Goal: Information Seeking & Learning: Learn about a topic

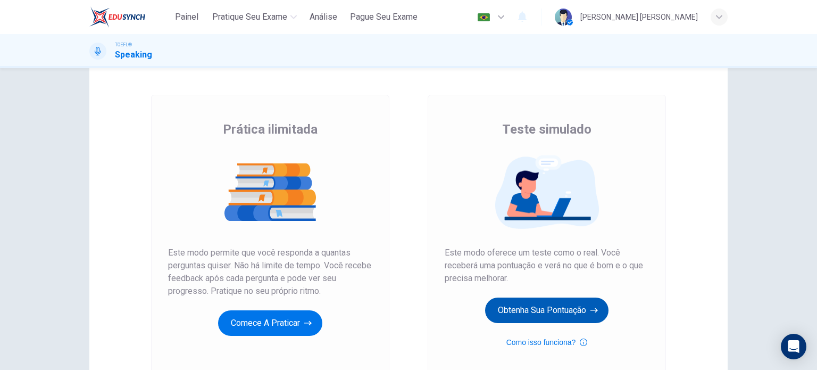
scroll to position [106, 0]
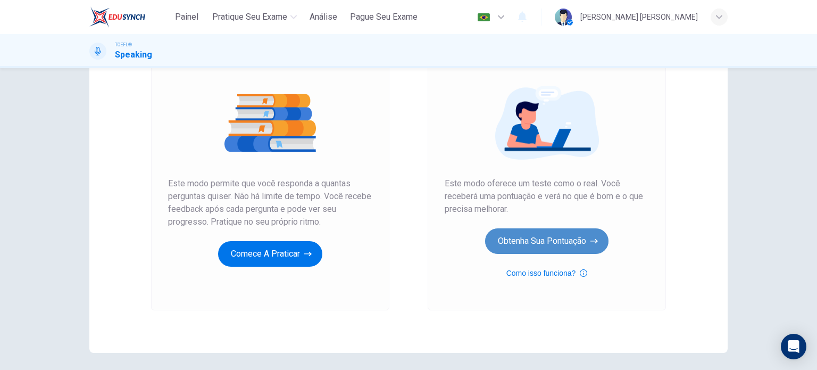
click at [537, 238] on button "Obtenha sua pontuação" at bounding box center [546, 241] width 123 height 26
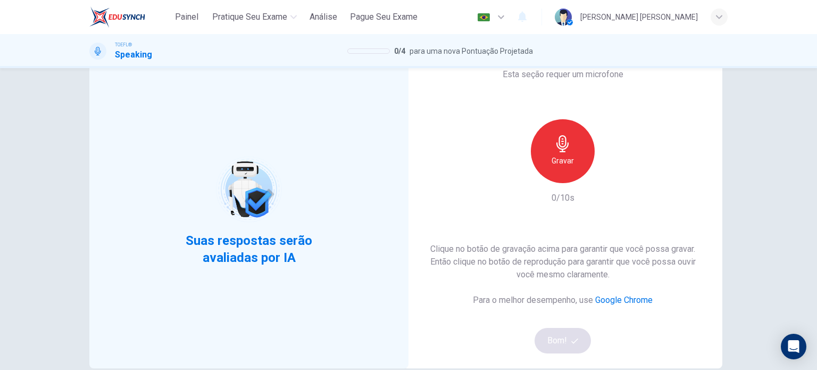
scroll to position [53, 0]
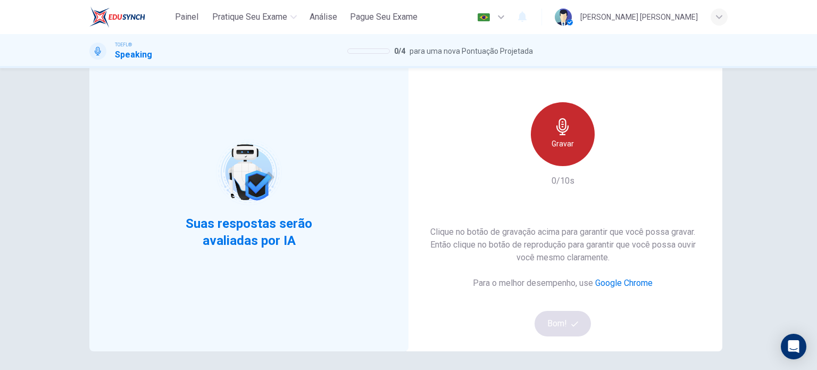
click at [562, 146] on h6 "Gravar" at bounding box center [562, 143] width 22 height 13
click at [558, 134] on icon "button" at bounding box center [562, 126] width 12 height 17
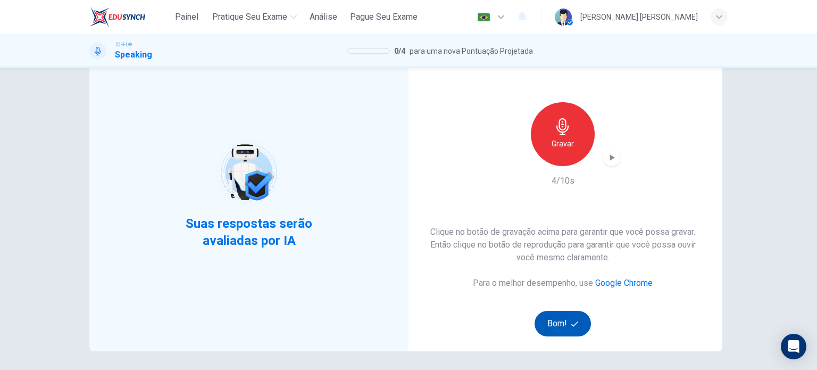
click at [553, 314] on button "Bom!" at bounding box center [562, 324] width 57 height 26
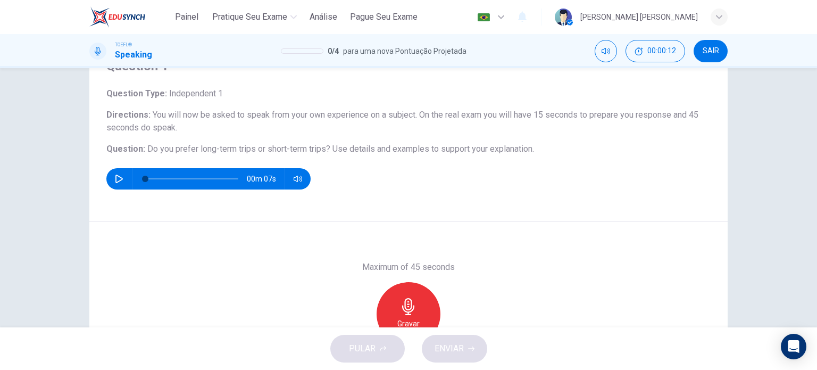
click at [119, 177] on icon "button" at bounding box center [119, 178] width 9 height 9
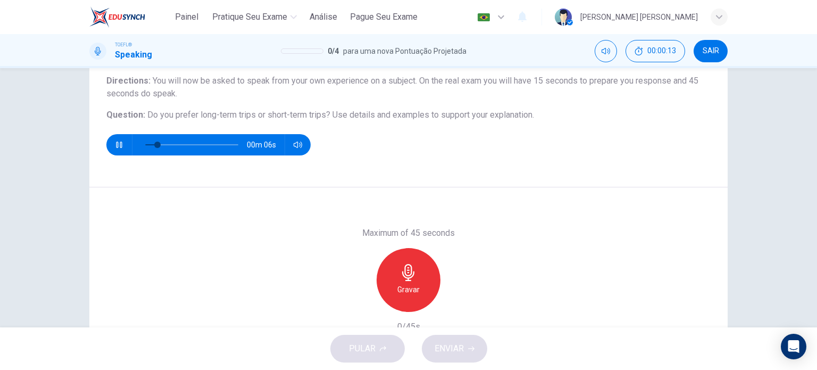
scroll to position [106, 0]
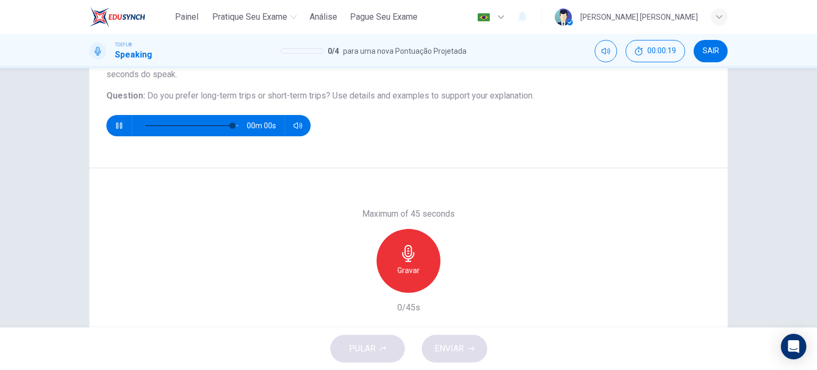
type input "0"
click at [415, 257] on div "Gravar" at bounding box center [409, 261] width 64 height 64
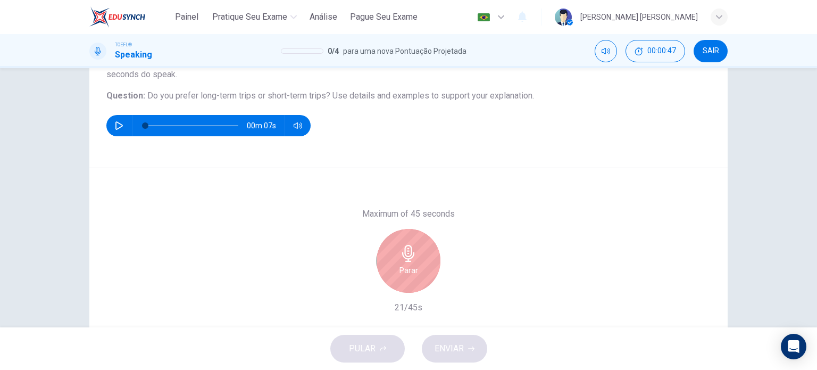
scroll to position [153, 0]
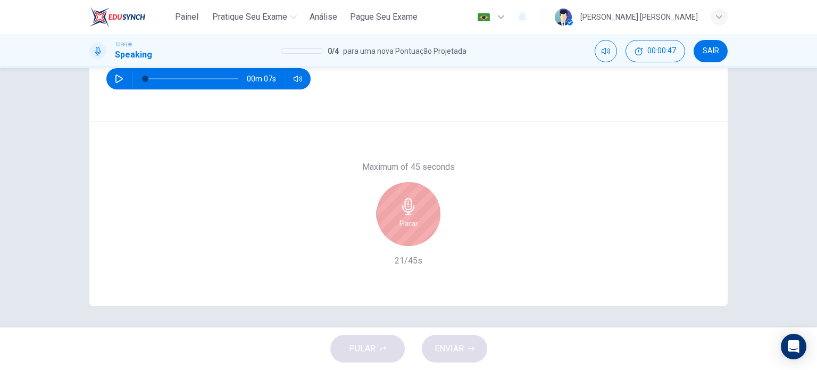
click at [403, 219] on h6 "Parar" at bounding box center [408, 223] width 19 height 13
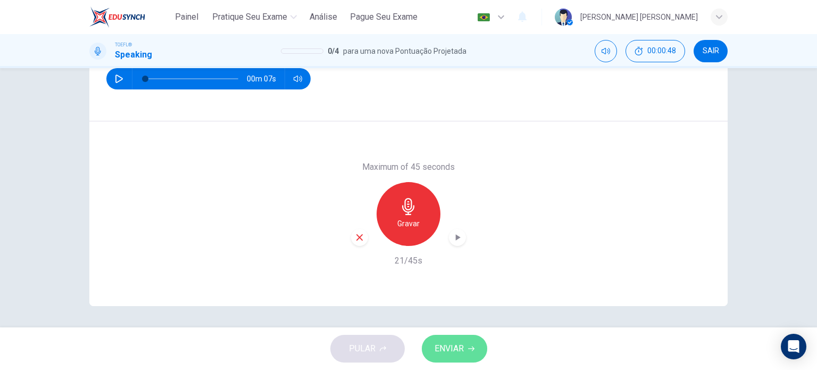
click at [463, 353] on span "ENVIAR" at bounding box center [448, 348] width 29 height 15
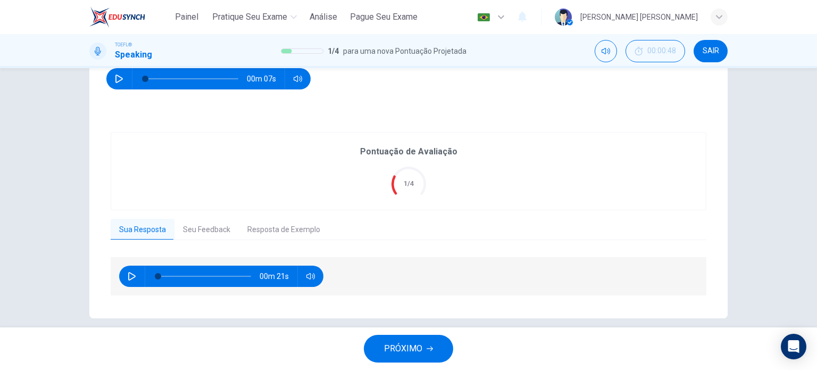
click at [202, 230] on button "Seu Feedback" at bounding box center [206, 230] width 64 height 22
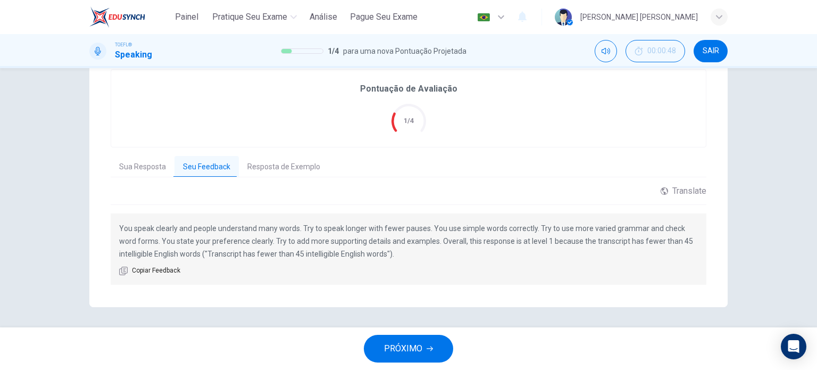
scroll to position [217, 0]
click at [266, 162] on button "Resposta de Exemplo" at bounding box center [284, 166] width 90 height 22
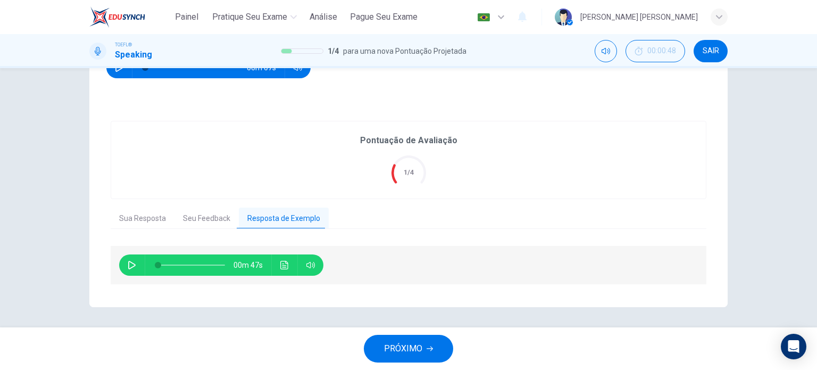
click at [128, 263] on icon "button" at bounding box center [131, 265] width 7 height 9
click at [128, 263] on icon "button" at bounding box center [132, 265] width 9 height 9
click at [129, 263] on icon "button" at bounding box center [132, 265] width 9 height 9
click at [280, 262] on icon "Clique para ver a transcrição do áudio" at bounding box center [284, 265] width 9 height 9
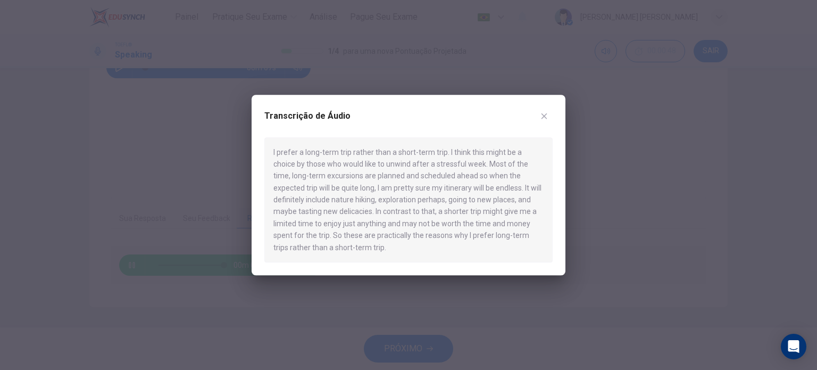
type input "0"
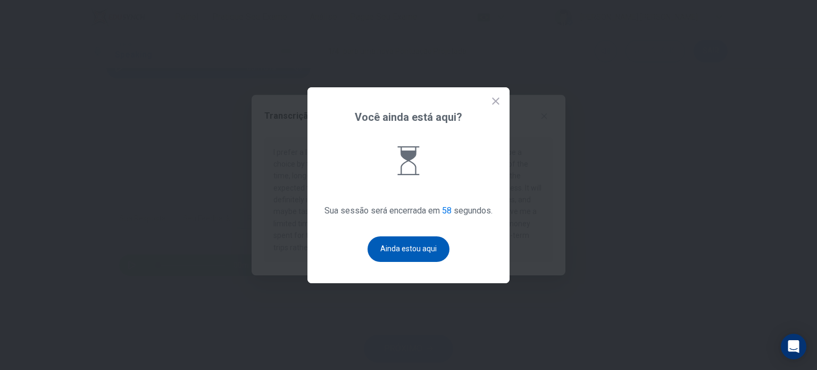
click at [397, 260] on button "Ainda estou aqui" at bounding box center [408, 249] width 82 height 26
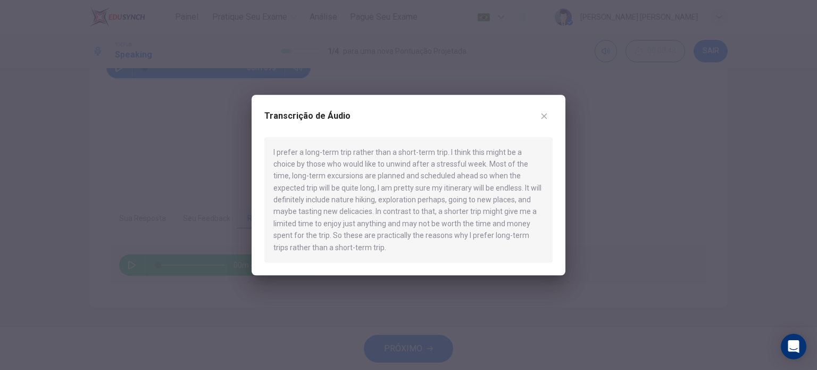
click at [548, 108] on div "Transcrição de Áudio I prefer a long-term trip rather than a short-term trip. I…" at bounding box center [409, 185] width 314 height 181
click at [539, 116] on button "button" at bounding box center [544, 115] width 17 height 17
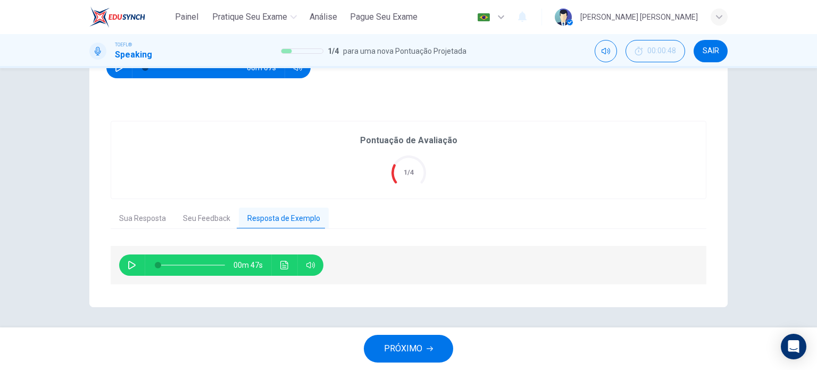
click at [147, 218] on button "Sua Resposta" at bounding box center [143, 218] width 64 height 22
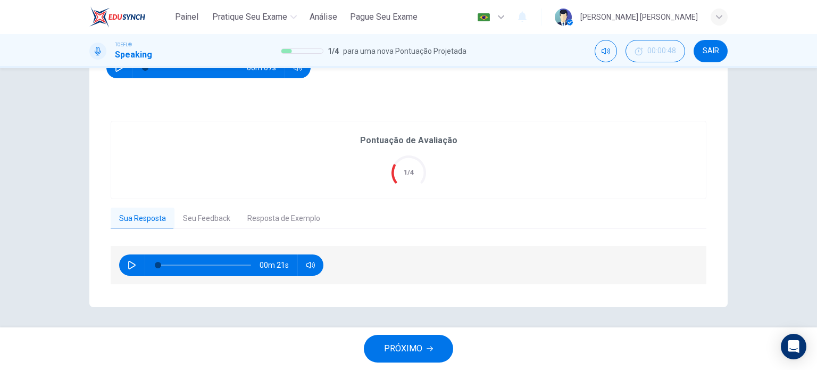
scroll to position [58, 0]
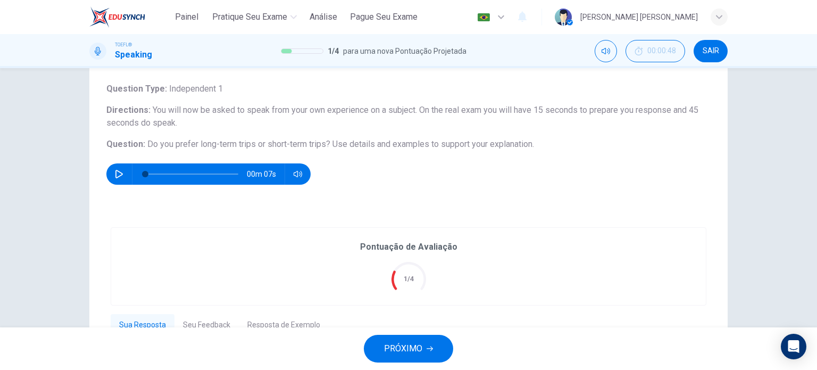
click at [419, 351] on span "PRÓXIMO" at bounding box center [403, 348] width 38 height 15
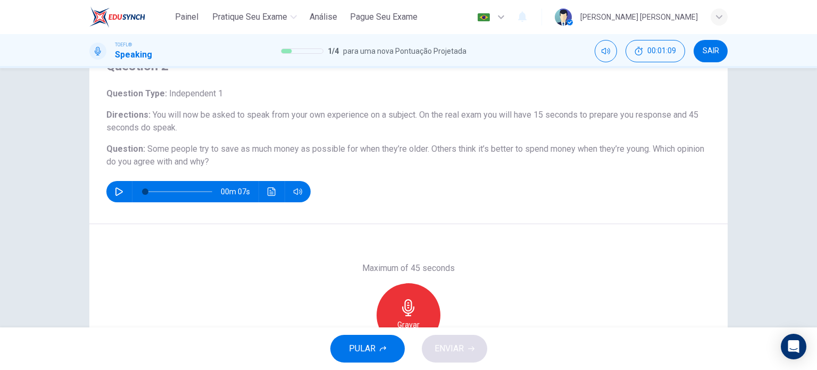
scroll to position [106, 0]
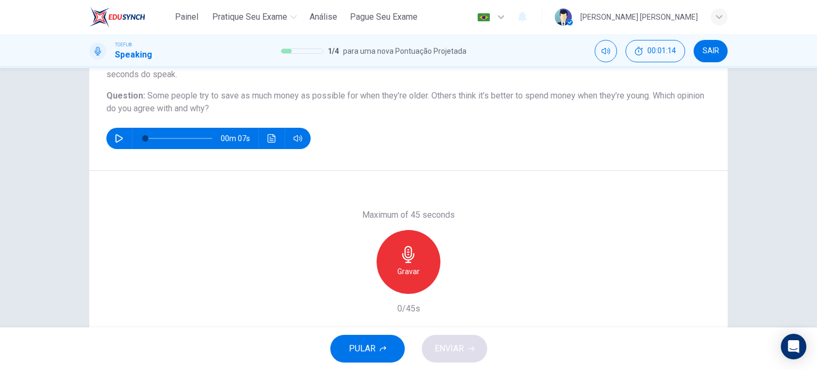
click at [411, 270] on h6 "Gravar" at bounding box center [408, 271] width 22 height 13
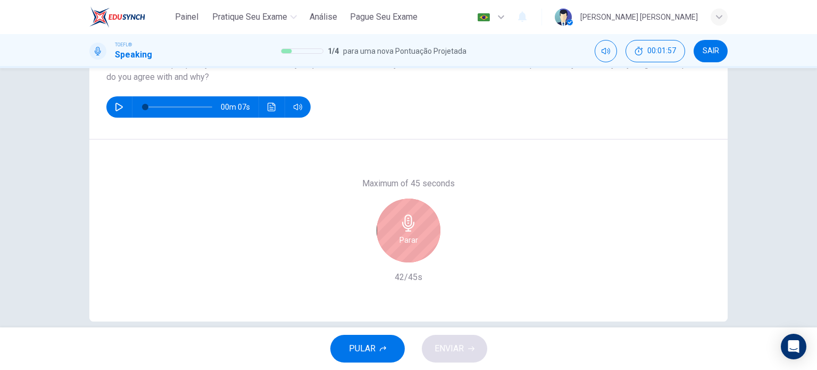
scroll to position [153, 0]
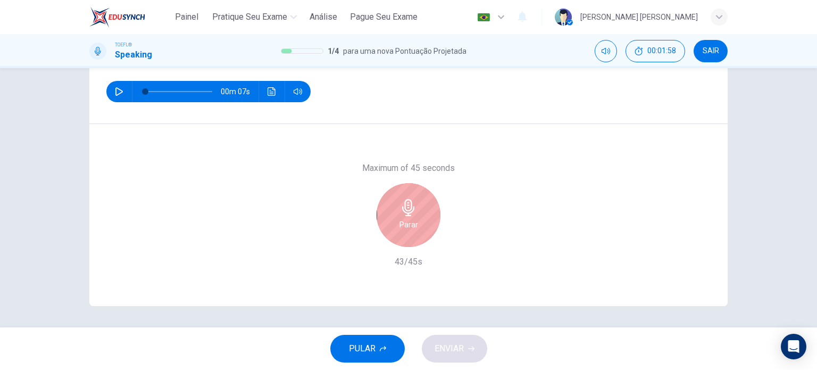
click at [409, 224] on h6 "Parar" at bounding box center [408, 224] width 19 height 13
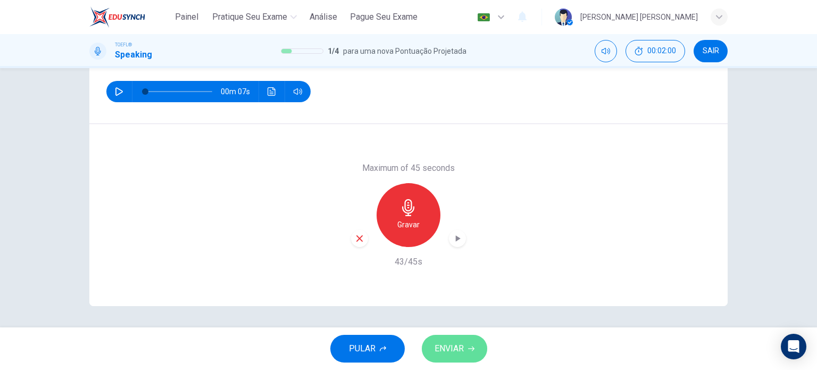
click at [456, 355] on span "ENVIAR" at bounding box center [448, 348] width 29 height 15
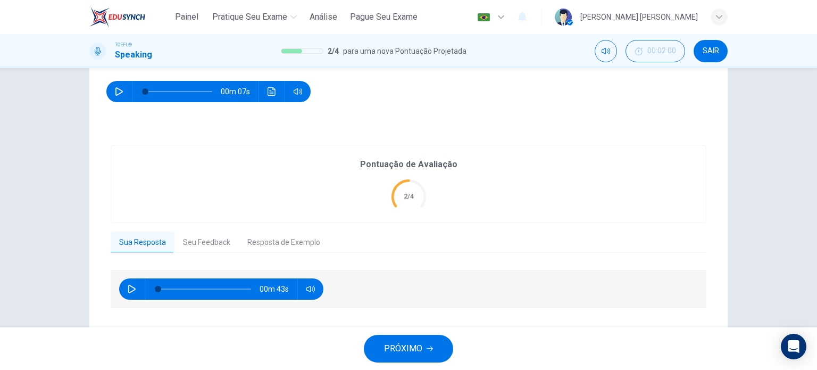
scroll to position [177, 0]
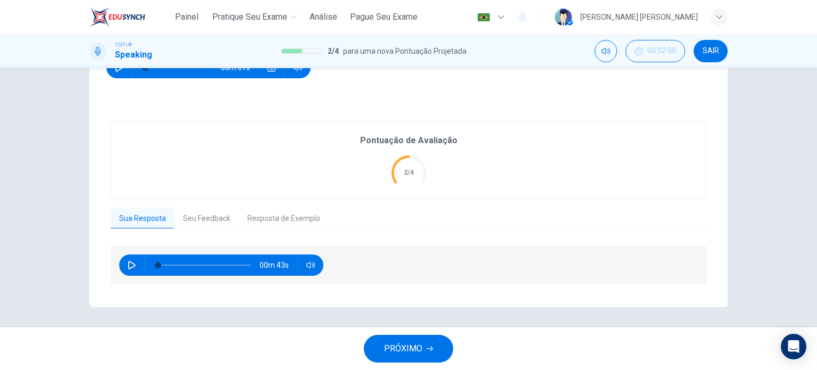
click at [253, 216] on button "Resposta de Exemplo" at bounding box center [284, 218] width 90 height 22
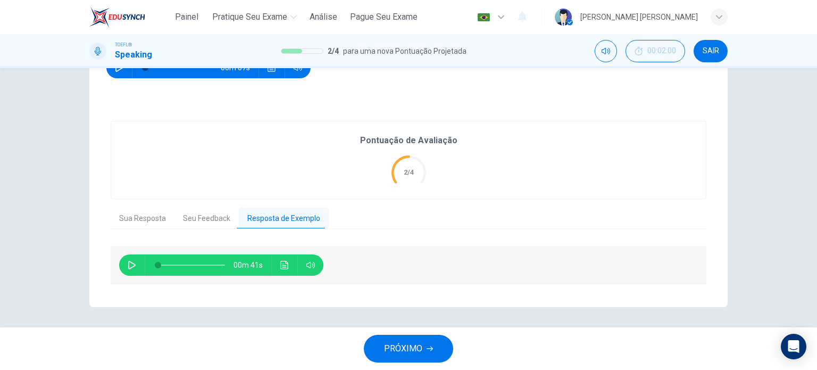
click at [198, 216] on button "Seu Feedback" at bounding box center [206, 218] width 64 height 22
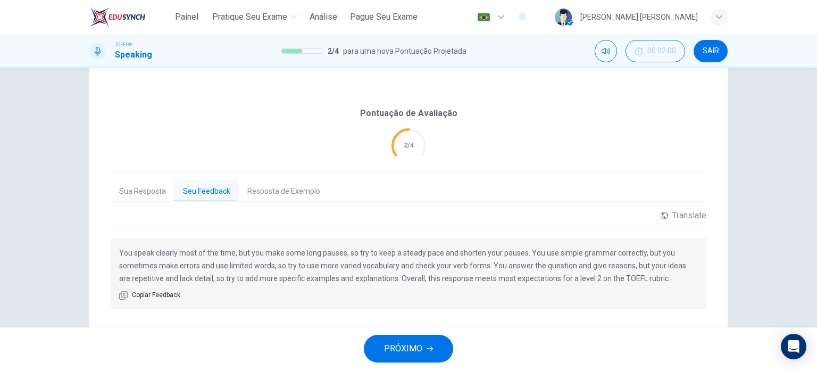
scroll to position [230, 0]
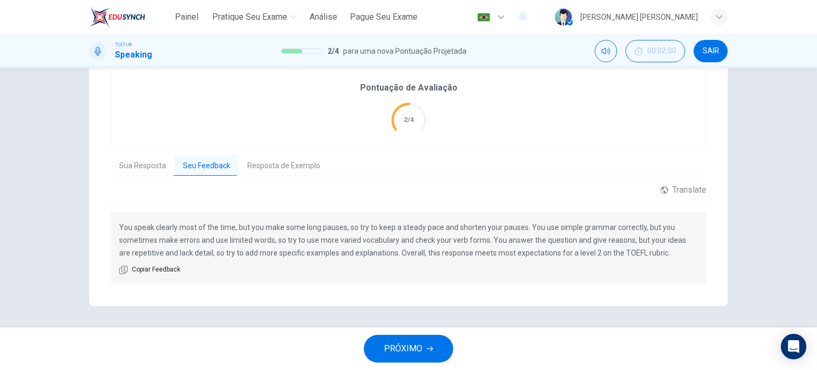
click at [286, 162] on button "Resposta de Exemplo" at bounding box center [284, 166] width 90 height 22
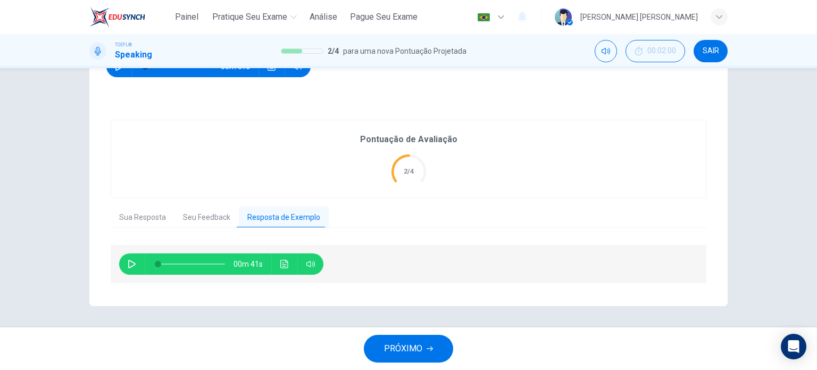
scroll to position [177, 0]
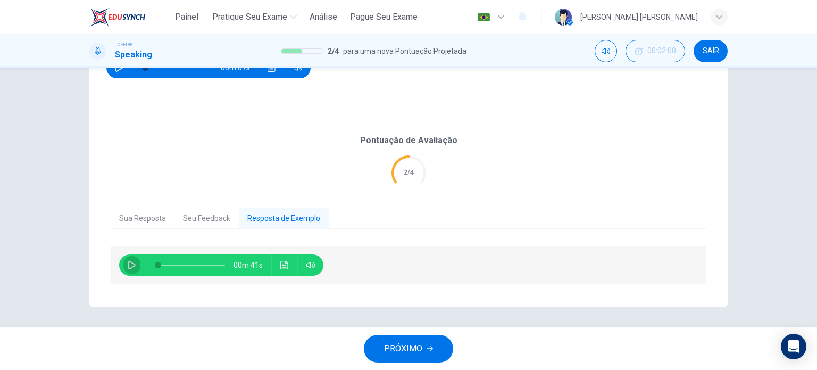
click at [128, 264] on icon "button" at bounding box center [132, 265] width 9 height 9
click at [282, 267] on icon "Clique para ver a transcrição do áudio" at bounding box center [284, 265] width 9 height 9
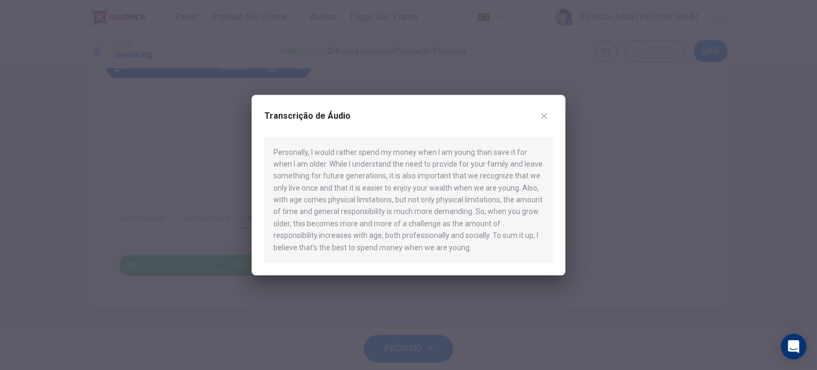
type input "0"
click at [541, 119] on icon "button" at bounding box center [544, 116] width 9 height 9
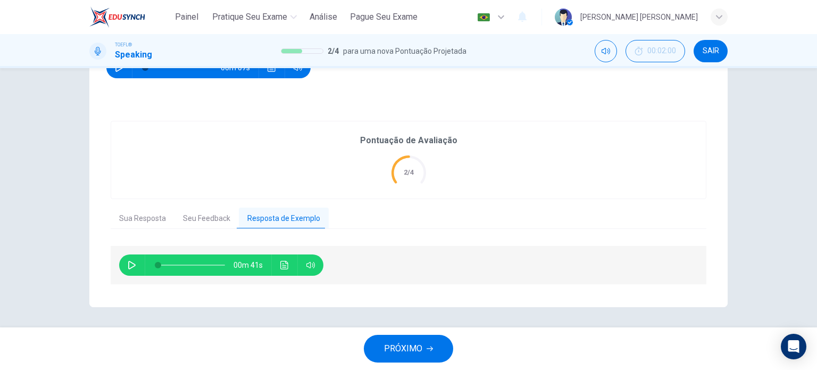
click at [399, 350] on span "PRÓXIMO" at bounding box center [403, 348] width 38 height 15
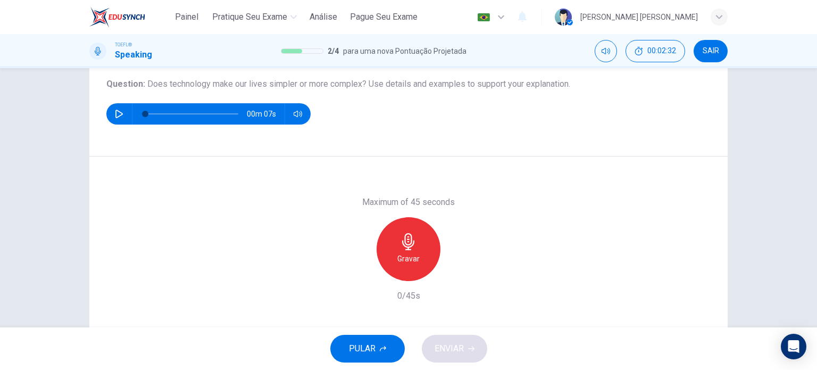
scroll to position [100, 0]
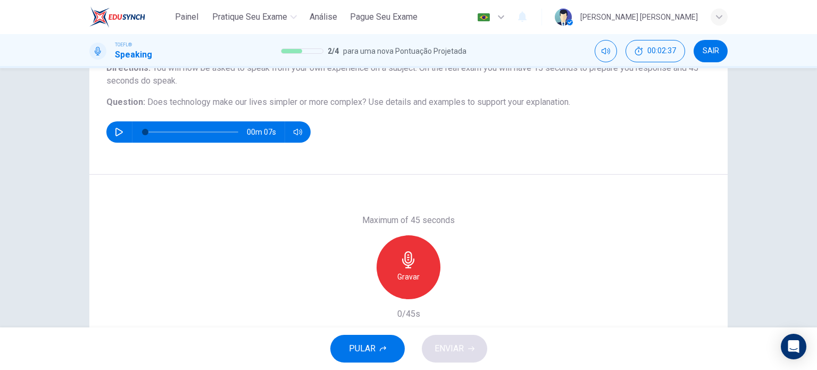
click at [406, 267] on icon "button" at bounding box center [408, 259] width 12 height 17
click at [404, 265] on icon "button" at bounding box center [408, 259] width 12 height 17
click at [456, 342] on span "ENVIAR" at bounding box center [448, 348] width 29 height 15
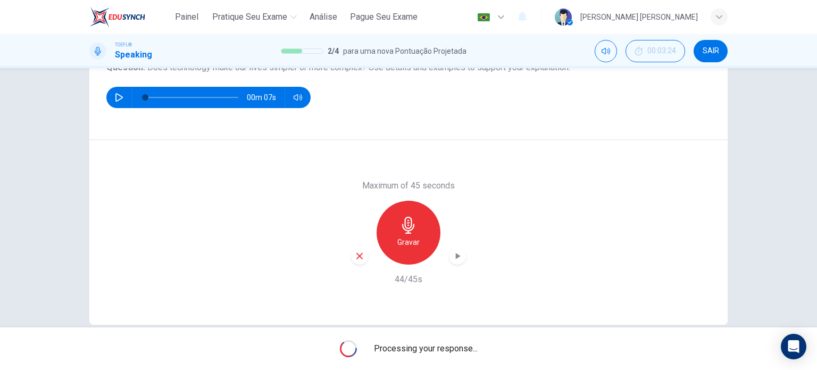
scroll to position [153, 0]
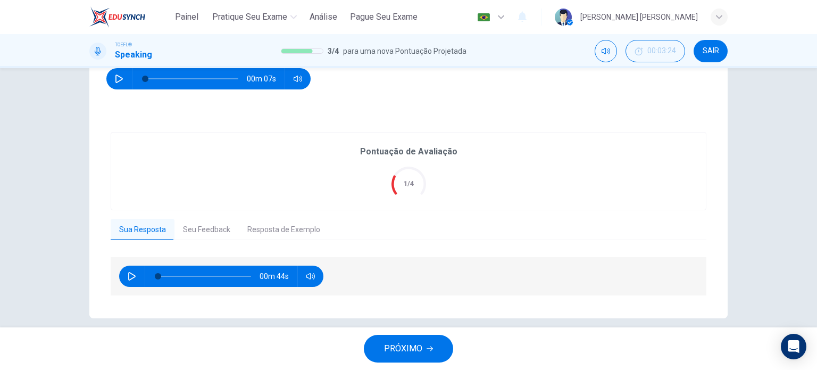
click at [192, 230] on button "Seu Feedback" at bounding box center [206, 230] width 64 height 22
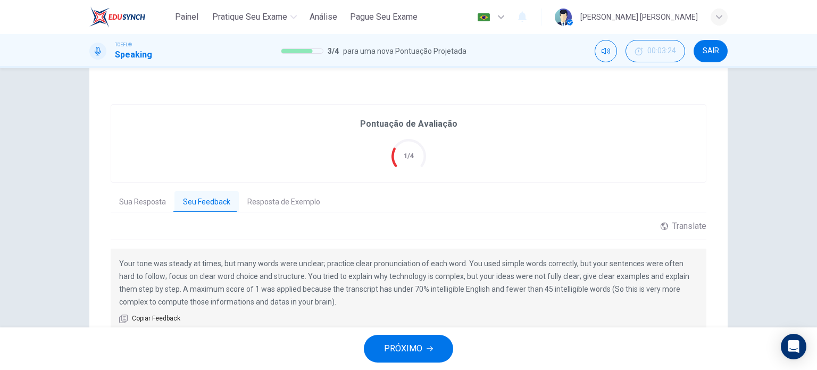
scroll to position [206, 0]
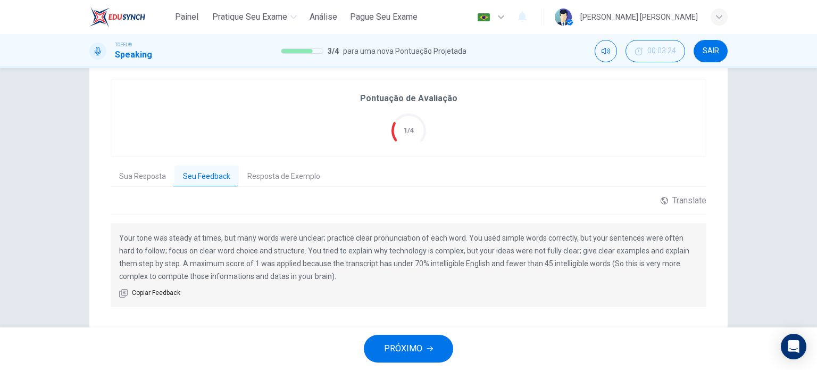
click at [264, 174] on button "Resposta de Exemplo" at bounding box center [284, 176] width 90 height 22
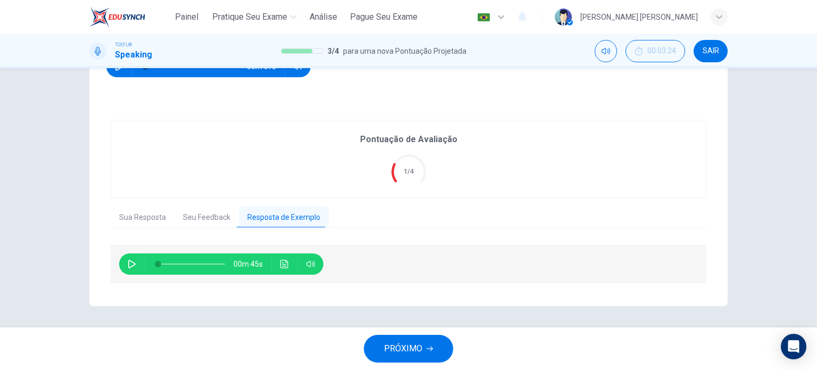
scroll to position [164, 0]
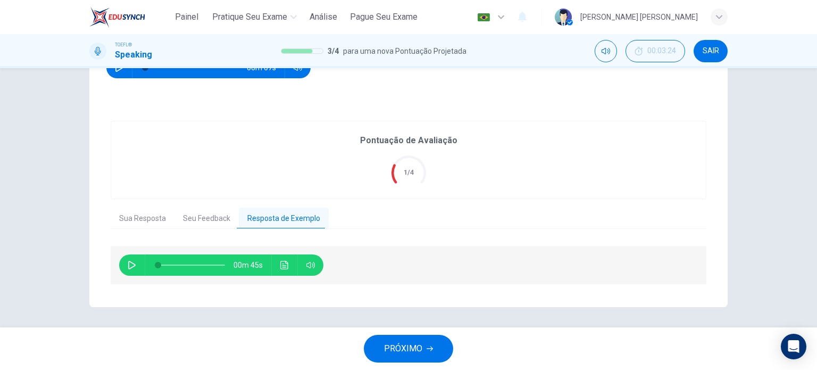
click at [210, 218] on button "Seu Feedback" at bounding box center [206, 218] width 64 height 22
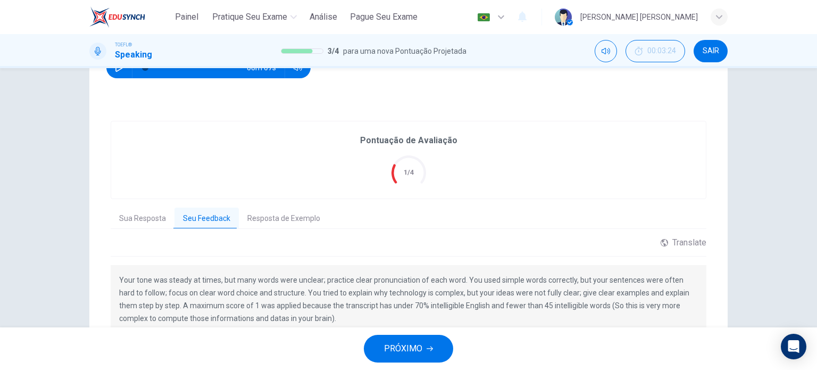
click at [683, 247] on div "Translate ​ ​ Powered by" at bounding box center [409, 246] width 596 height 19
click at [685, 242] on div "Translate" at bounding box center [683, 242] width 46 height 10
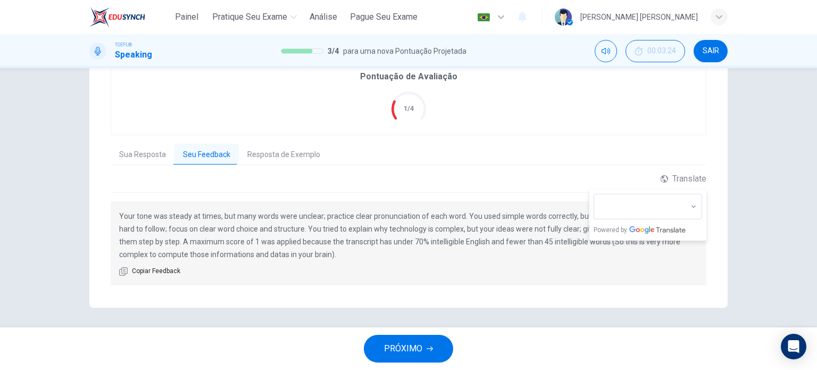
scroll to position [230, 0]
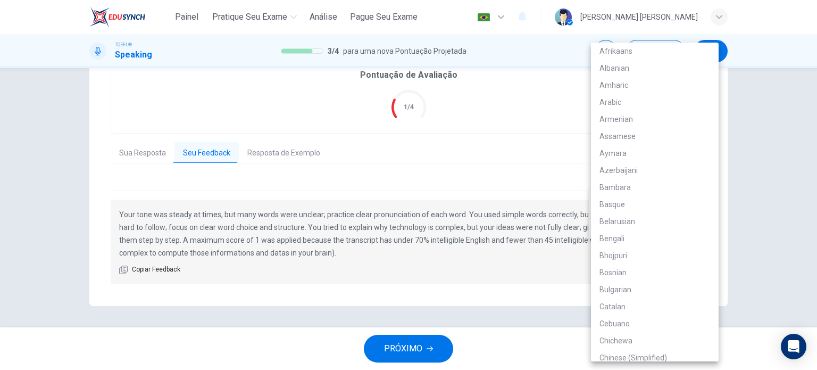
click at [670, 202] on body "Painel Pratique seu exame [PERSON_NAME] Seu Exame Português pt ​ [PERSON_NAME] …" at bounding box center [408, 185] width 817 height 370
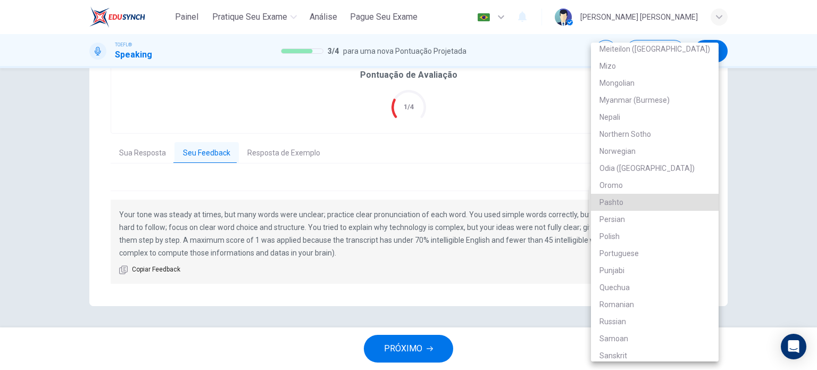
click at [653, 249] on li "Portuguese" at bounding box center [655, 253] width 128 height 17
type input "pt"
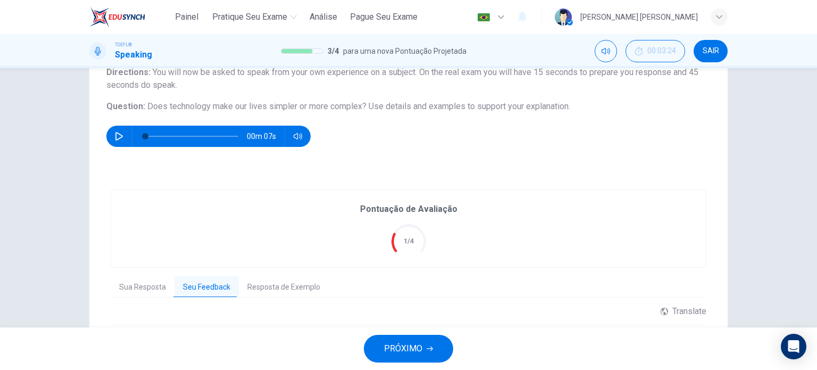
scroll to position [70, 0]
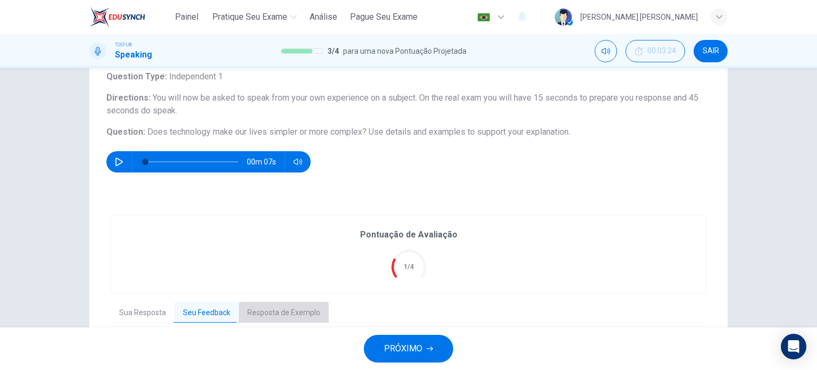
click at [292, 304] on button "Resposta de Exemplo" at bounding box center [284, 313] width 90 height 22
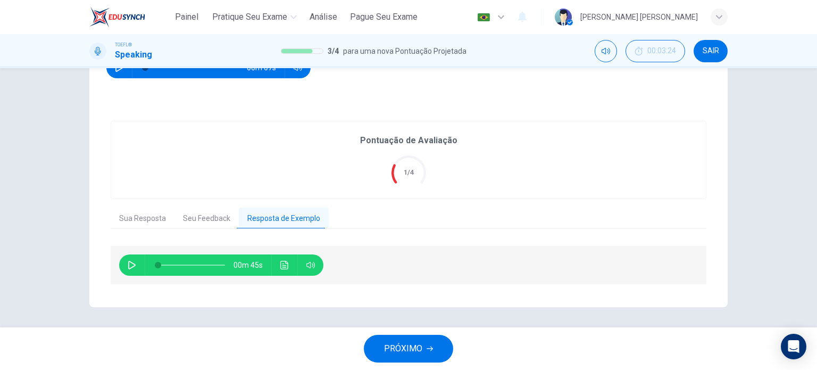
click at [283, 267] on icon "Clique para ver a transcrição do áudio" at bounding box center [284, 265] width 8 height 9
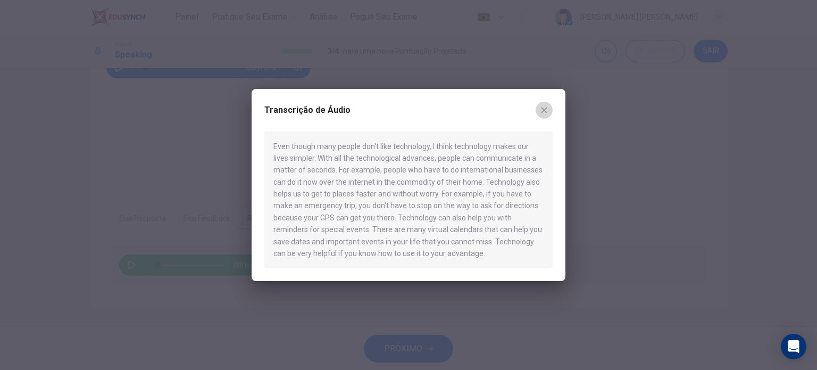
click at [545, 112] on icon "button" at bounding box center [544, 110] width 9 height 9
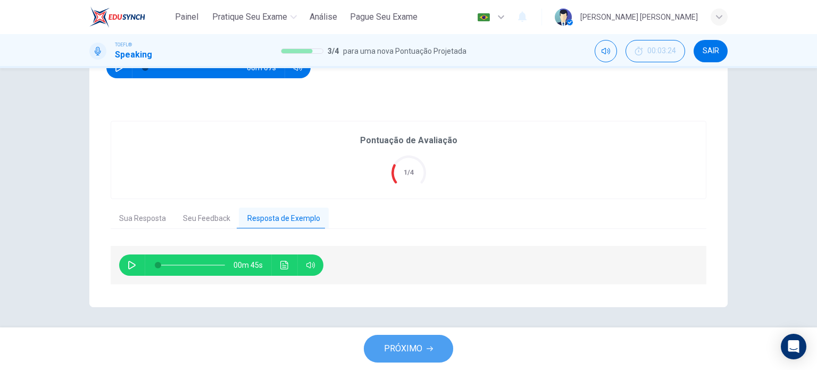
click at [412, 340] on button "PRÓXIMO" at bounding box center [408, 348] width 89 height 28
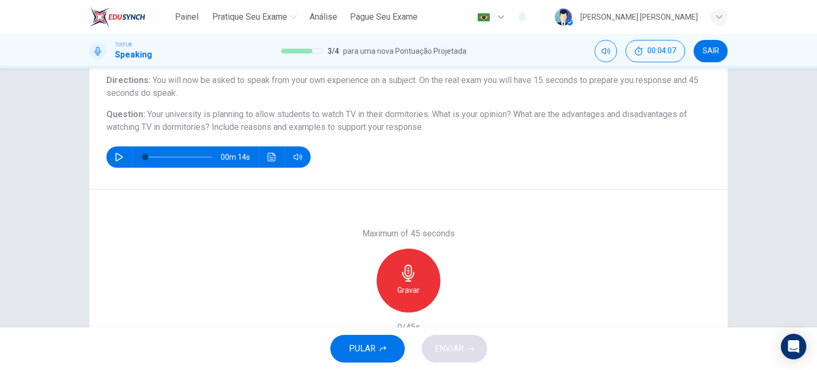
scroll to position [106, 0]
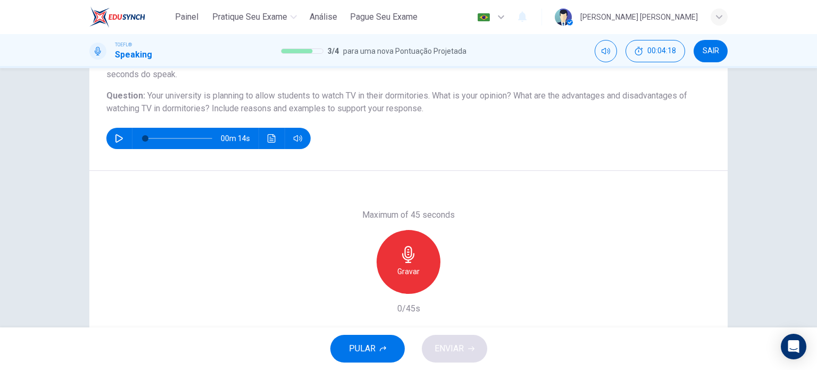
click at [412, 257] on icon "button" at bounding box center [408, 254] width 17 height 17
click at [406, 250] on icon "button" at bounding box center [408, 254] width 17 height 17
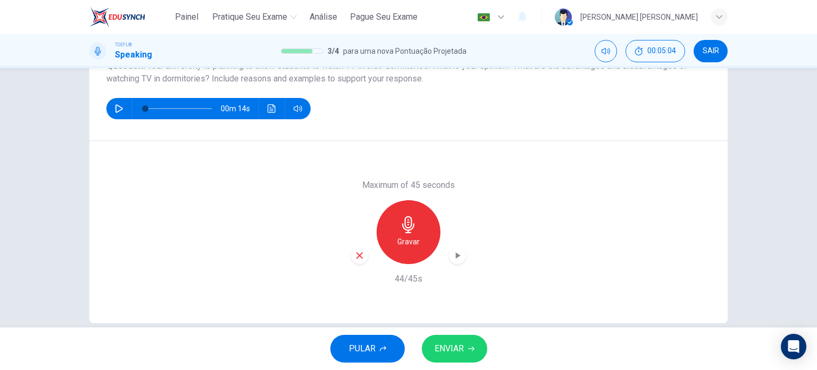
scroll to position [153, 0]
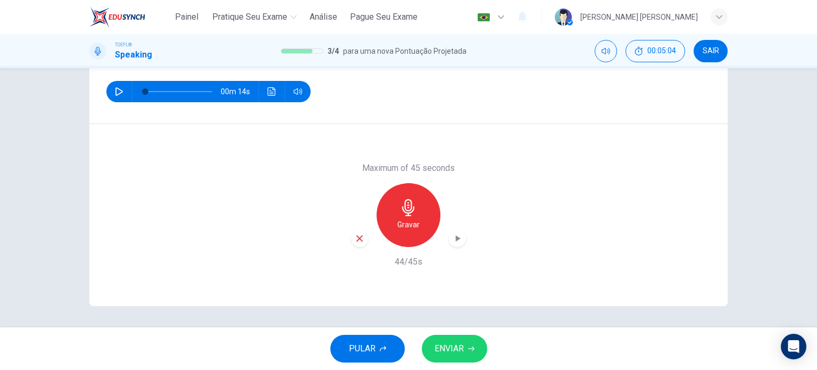
click at [461, 346] on span "ENVIAR" at bounding box center [448, 348] width 29 height 15
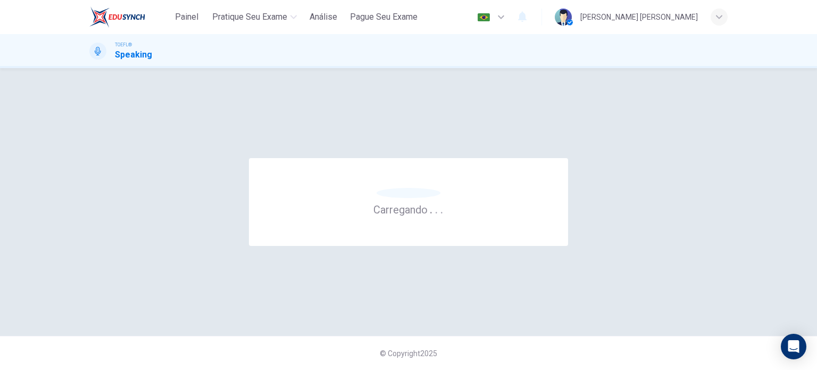
scroll to position [0, 0]
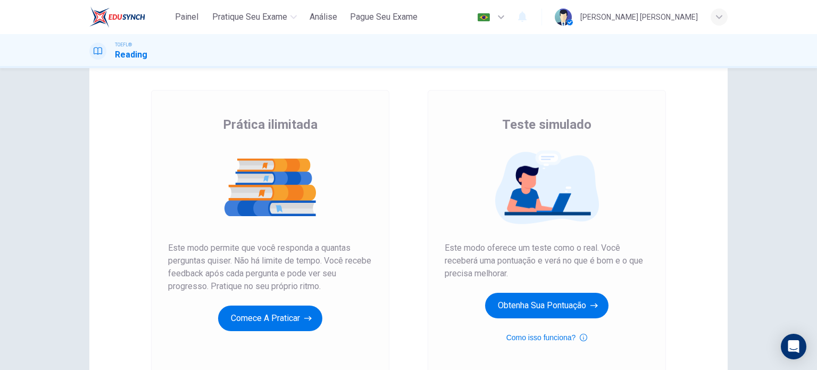
scroll to position [106, 0]
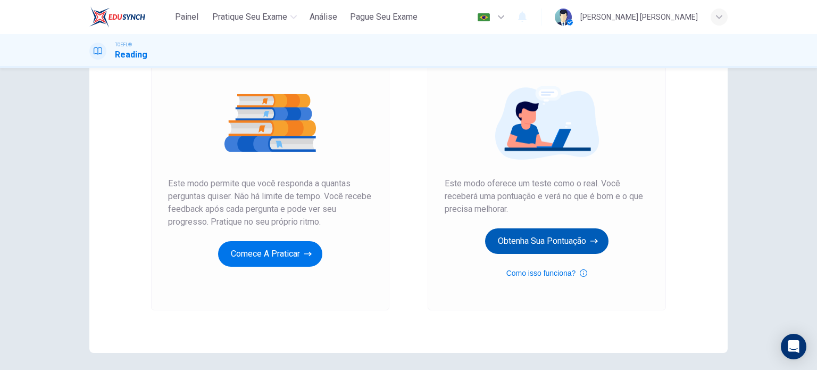
click at [564, 238] on button "Obtenha sua pontuação" at bounding box center [546, 241] width 123 height 26
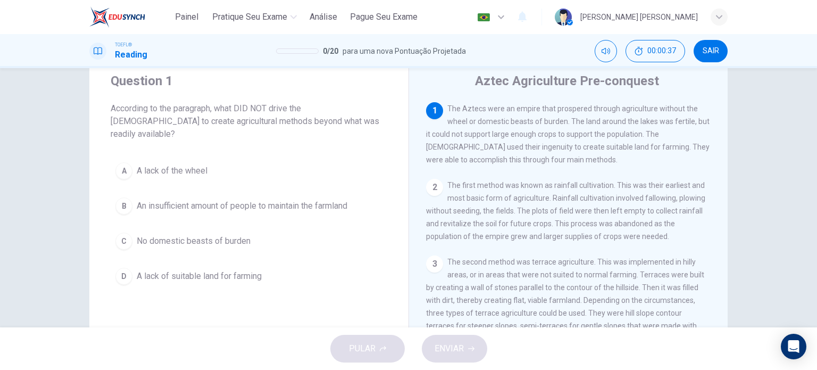
scroll to position [53, 0]
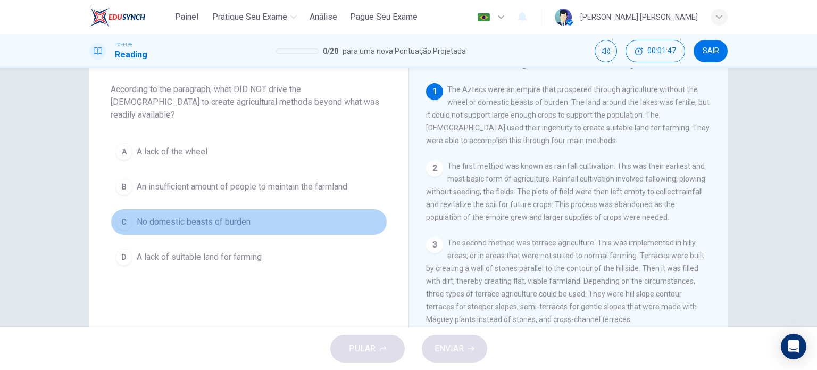
click at [188, 215] on span "No domestic beasts of burden" at bounding box center [194, 221] width 114 height 13
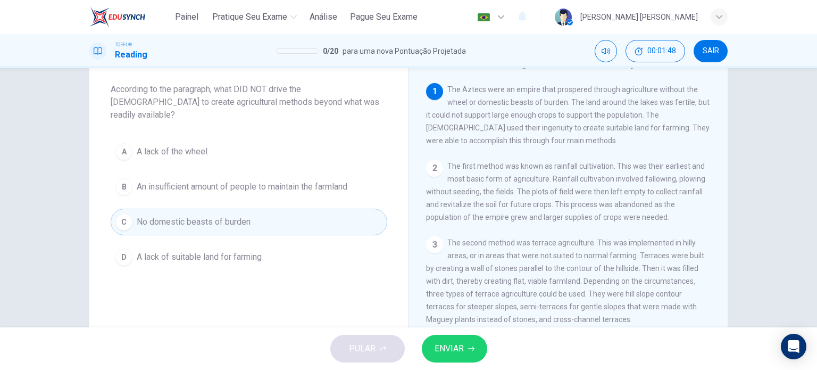
click at [442, 347] on span "ENVIAR" at bounding box center [448, 348] width 29 height 15
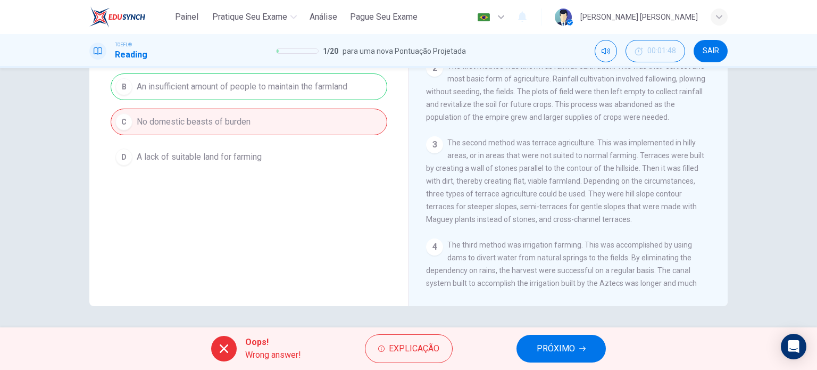
scroll to position [100, 0]
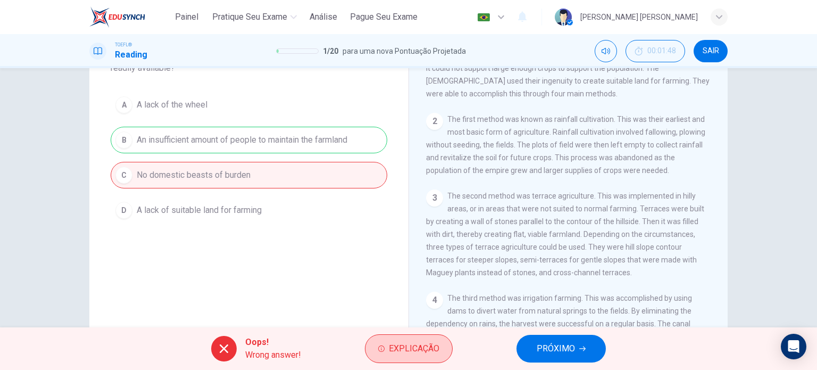
click at [387, 344] on button "Explicação" at bounding box center [409, 348] width 88 height 29
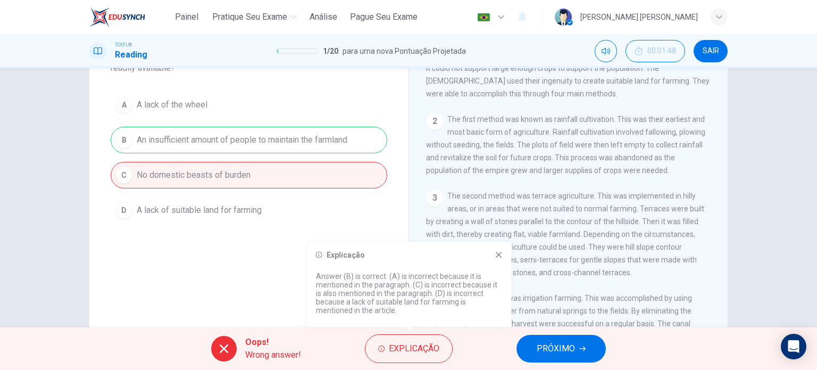
scroll to position [0, 0]
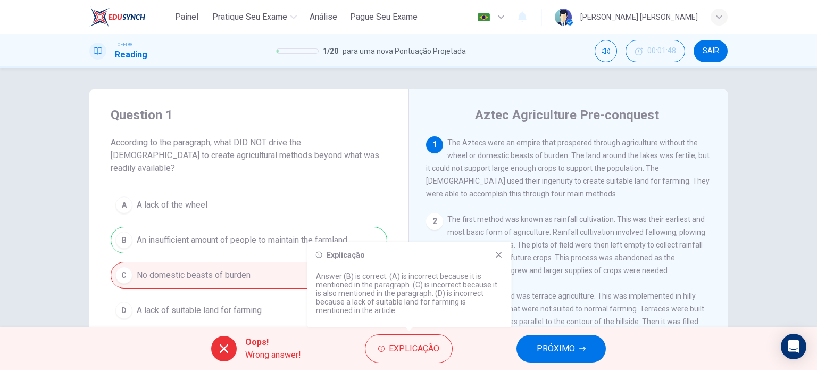
click at [495, 252] on icon at bounding box center [499, 254] width 9 height 9
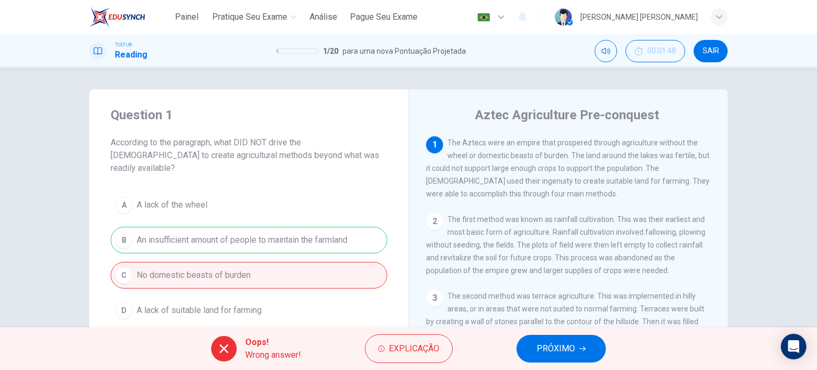
click at [576, 350] on button "PRÓXIMO" at bounding box center [560, 348] width 89 height 28
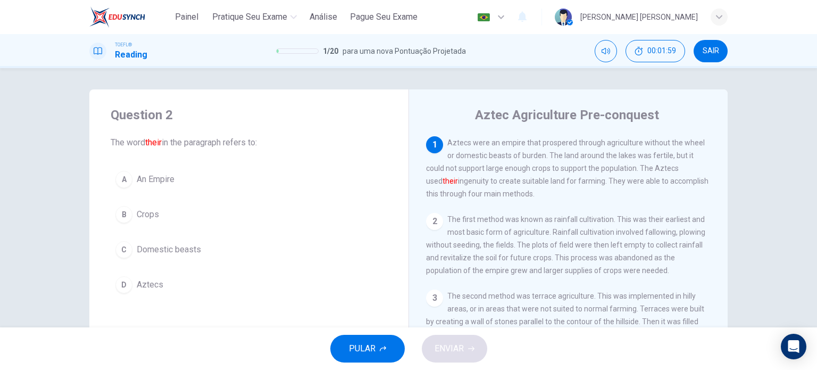
click at [145, 281] on span "Aztecs" at bounding box center [150, 284] width 27 height 13
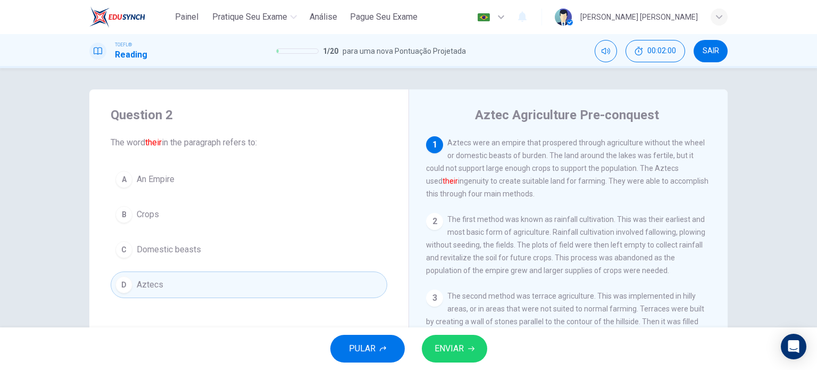
click at [439, 342] on span "ENVIAR" at bounding box center [448, 348] width 29 height 15
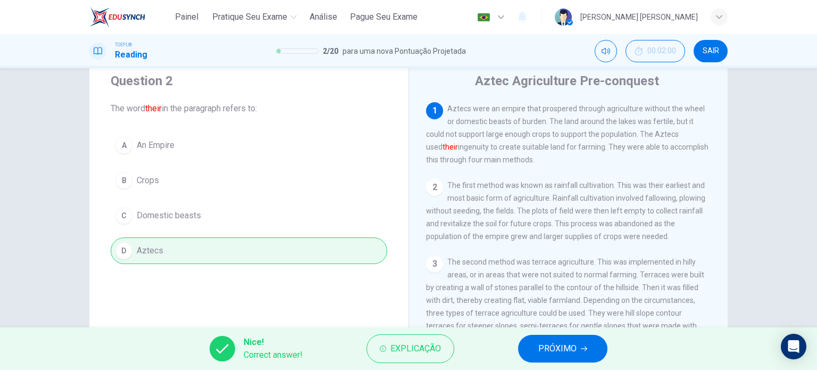
scroll to position [53, 0]
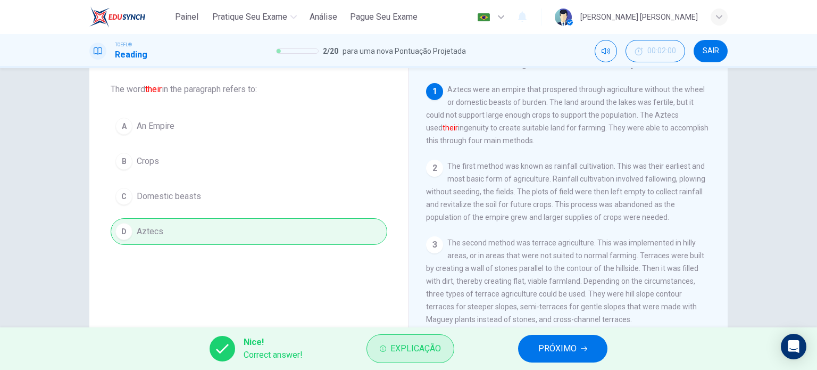
click at [425, 348] on span "Explicação" at bounding box center [415, 348] width 51 height 15
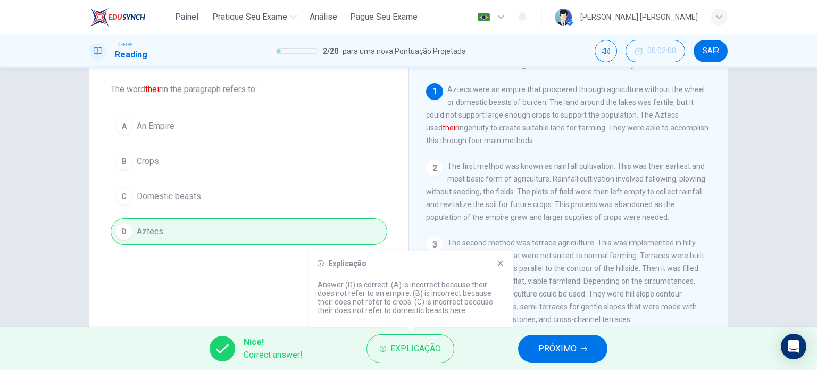
click at [543, 353] on span "PRÓXIMO" at bounding box center [557, 348] width 38 height 15
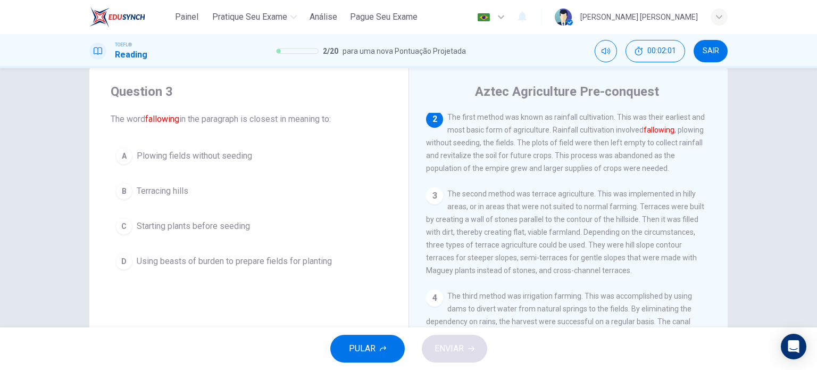
scroll to position [0, 0]
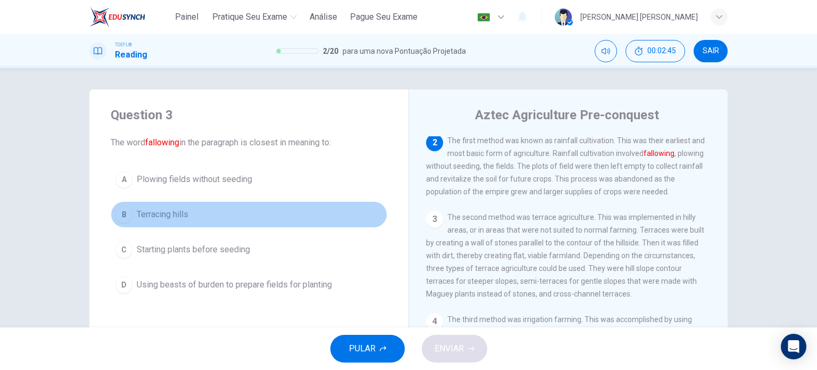
click at [166, 216] on span "Terracing hills" at bounding box center [163, 214] width 52 height 13
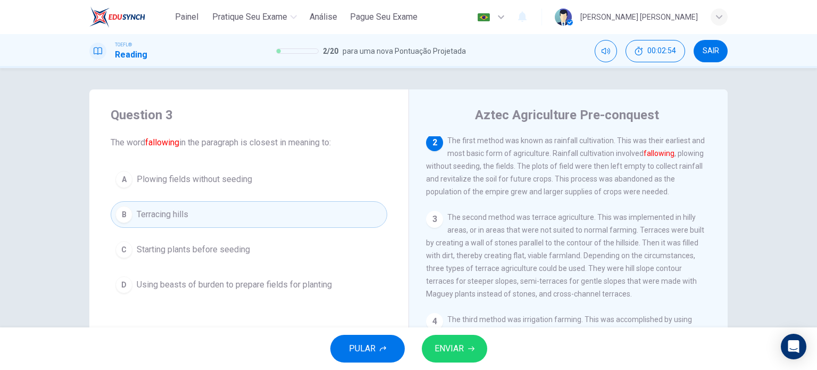
click at [468, 350] on icon "button" at bounding box center [471, 348] width 6 height 6
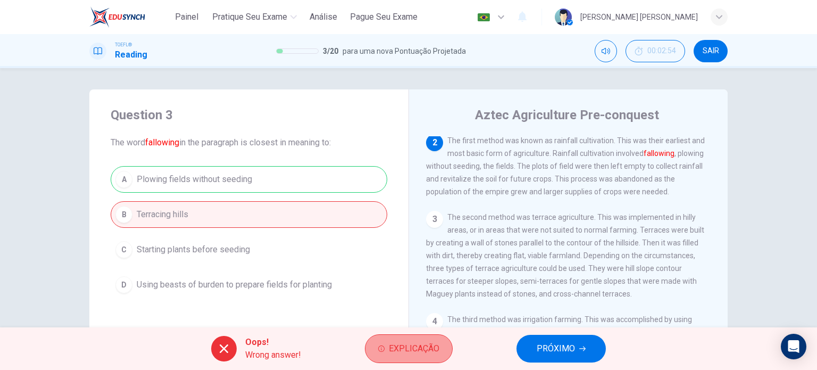
click at [391, 347] on span "Explicação" at bounding box center [414, 348] width 51 height 15
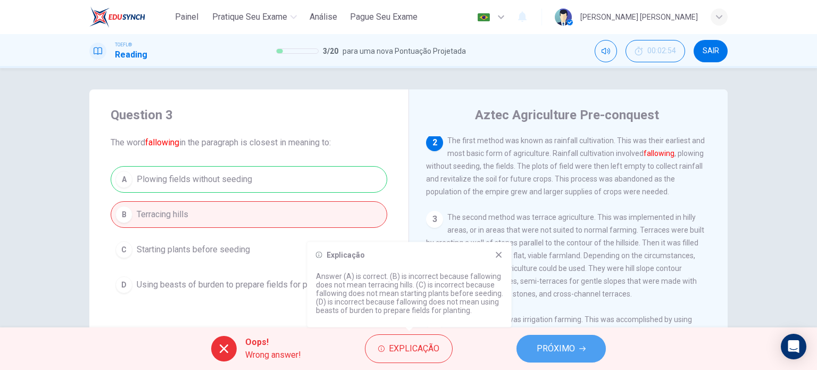
click at [541, 347] on span "PRÓXIMO" at bounding box center [556, 348] width 38 height 15
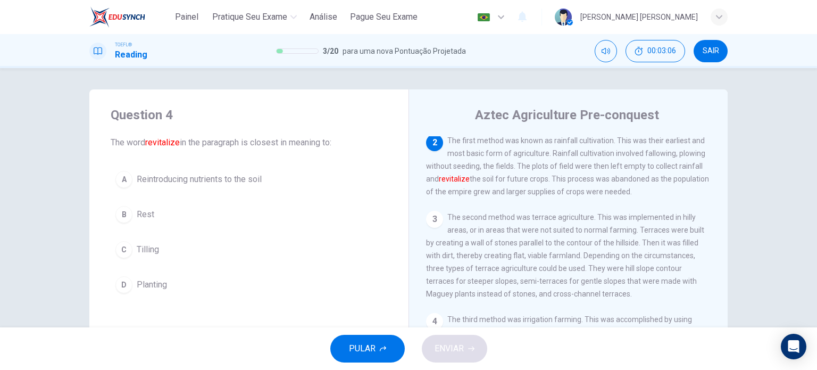
click at [183, 178] on span "Reintroducing nutrients to the soil" at bounding box center [199, 179] width 125 height 13
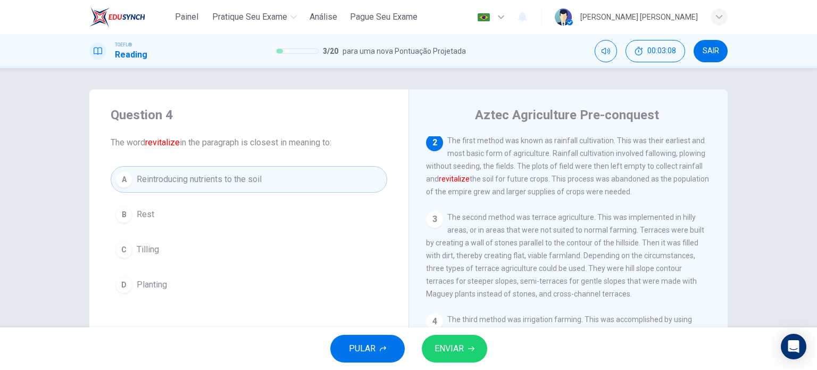
click at [444, 350] on span "ENVIAR" at bounding box center [448, 348] width 29 height 15
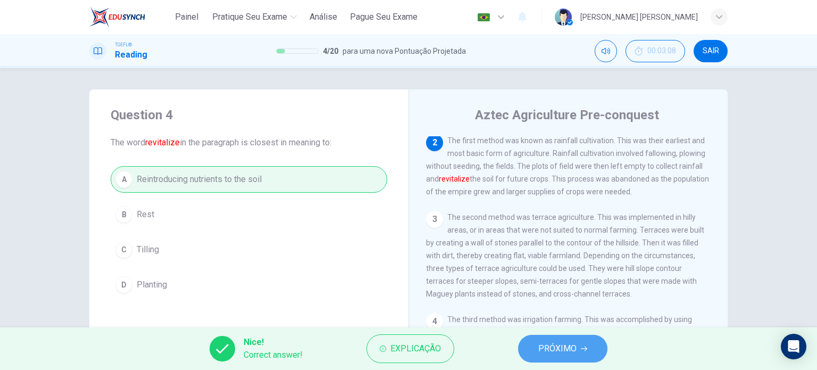
click at [550, 348] on span "PRÓXIMO" at bounding box center [557, 348] width 38 height 15
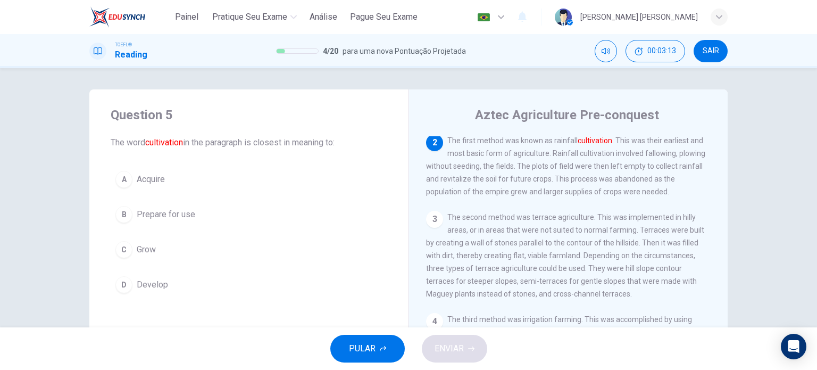
click at [173, 218] on span "Prepare for use" at bounding box center [166, 214] width 58 height 13
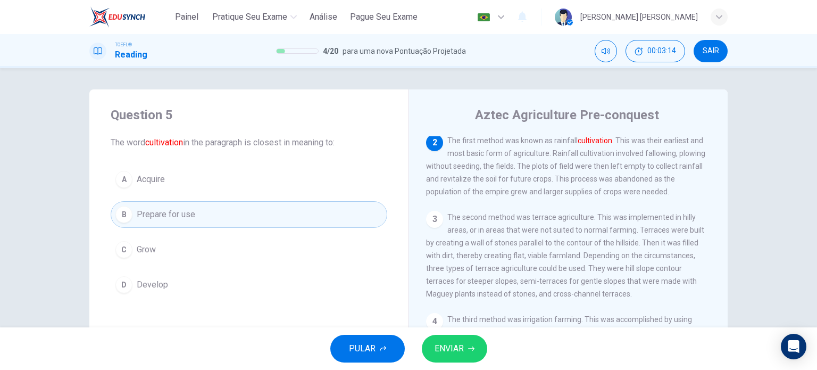
click at [442, 350] on span "ENVIAR" at bounding box center [448, 348] width 29 height 15
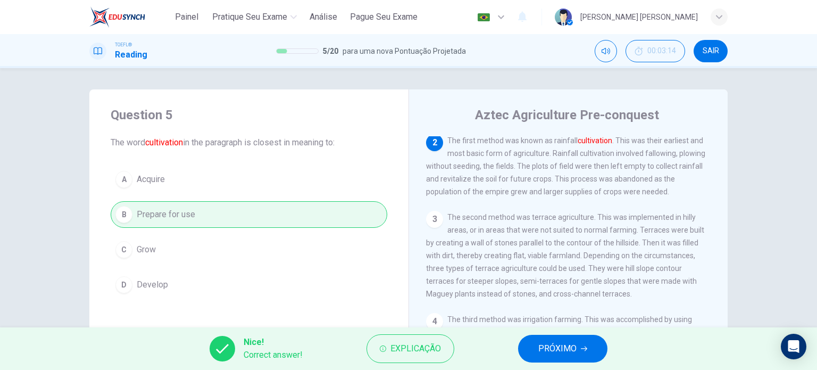
click at [555, 350] on span "PRÓXIMO" at bounding box center [557, 348] width 38 height 15
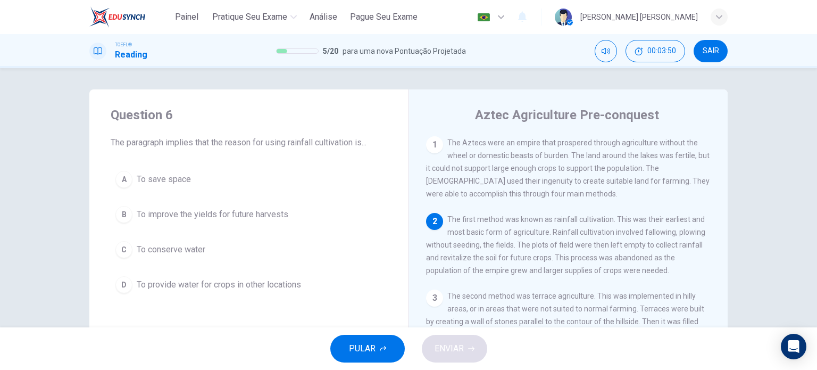
click at [227, 212] on span "To improve the yields for future harvests" at bounding box center [213, 214] width 152 height 13
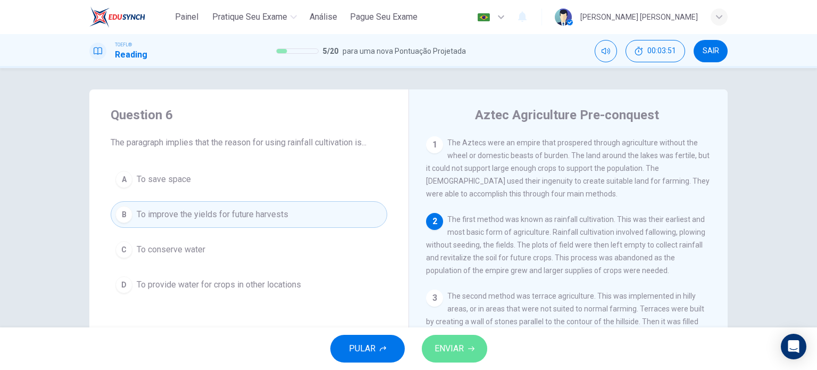
click at [479, 355] on button "ENVIAR" at bounding box center [454, 348] width 65 height 28
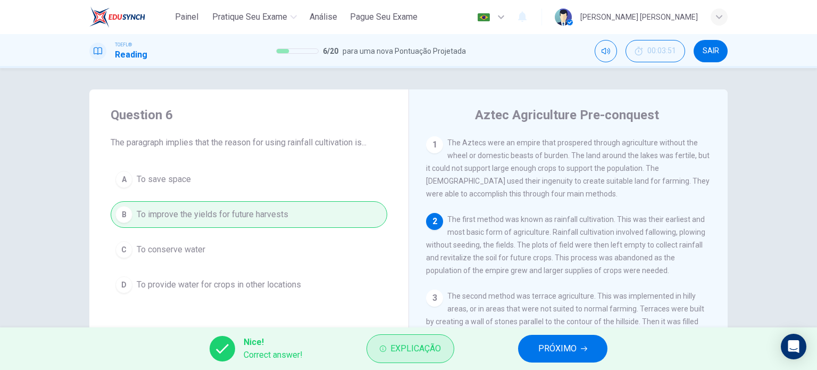
click at [430, 346] on span "Explicação" at bounding box center [415, 348] width 51 height 15
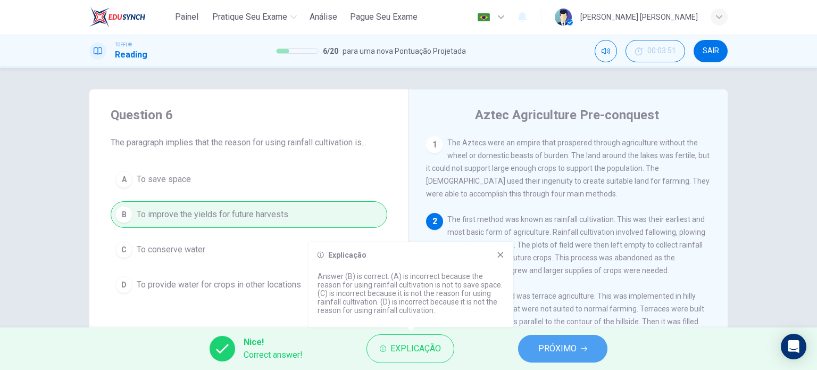
click at [541, 346] on span "PRÓXIMO" at bounding box center [557, 348] width 38 height 15
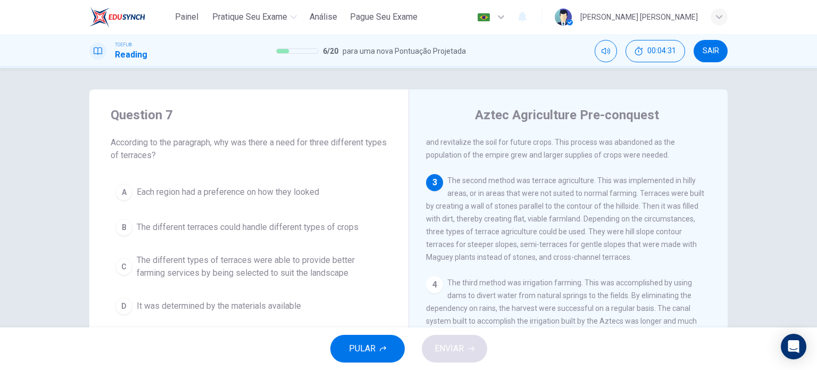
scroll to position [53, 0]
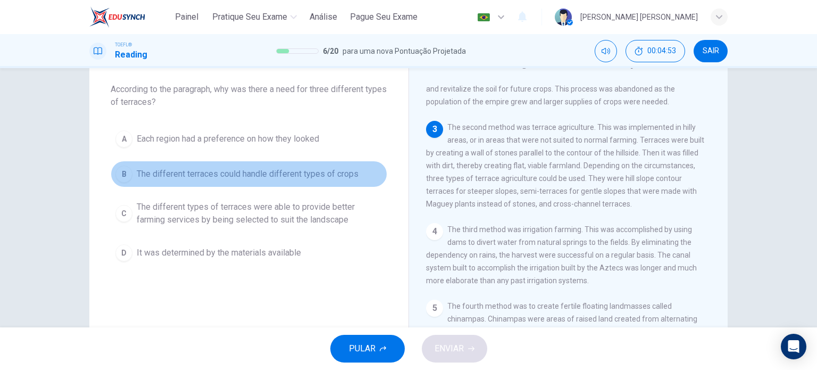
click at [302, 173] on span "The different terraces could handle different types of crops" at bounding box center [248, 174] width 222 height 13
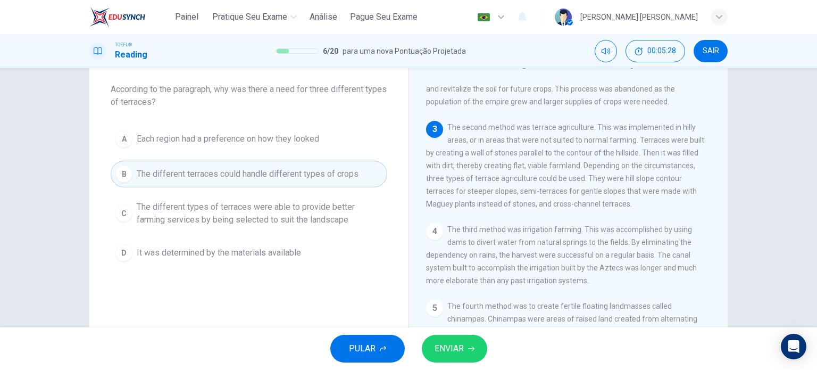
click at [451, 359] on button "ENVIAR" at bounding box center [454, 348] width 65 height 28
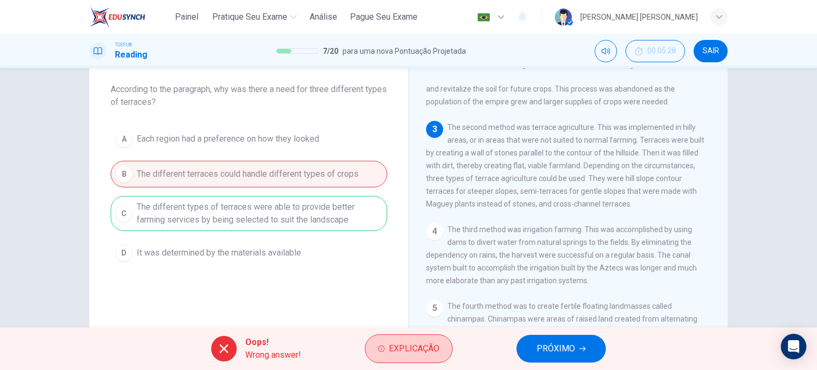
click at [387, 340] on button "Explicação" at bounding box center [409, 348] width 88 height 29
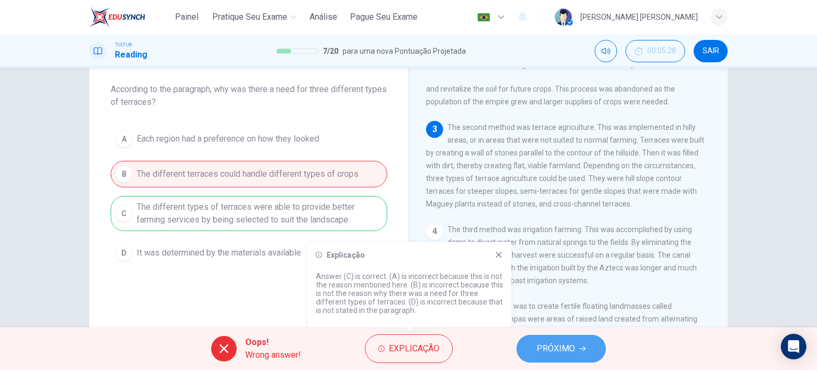
click at [576, 346] on button "PRÓXIMO" at bounding box center [560, 348] width 89 height 28
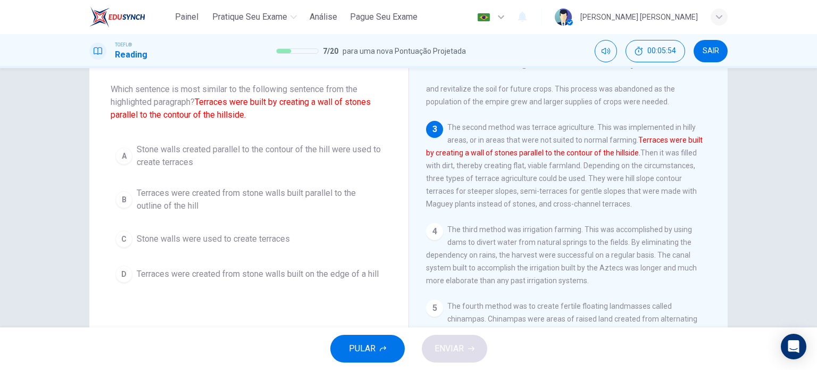
click at [200, 195] on span "Terraces were created from stone walls built parallel to the outline of the hill" at bounding box center [260, 200] width 246 height 26
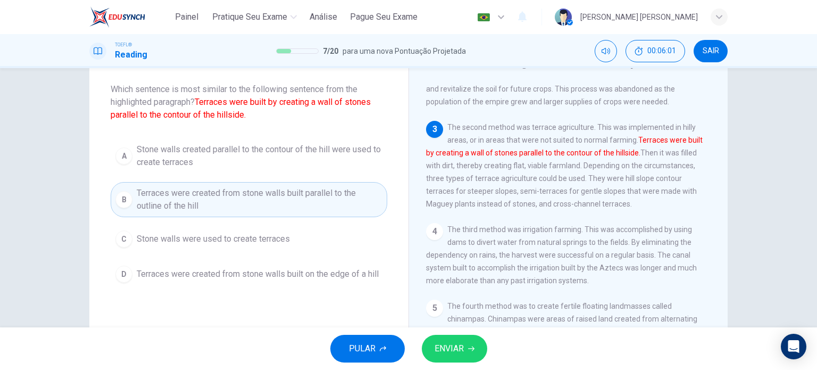
click at [457, 347] on span "ENVIAR" at bounding box center [448, 348] width 29 height 15
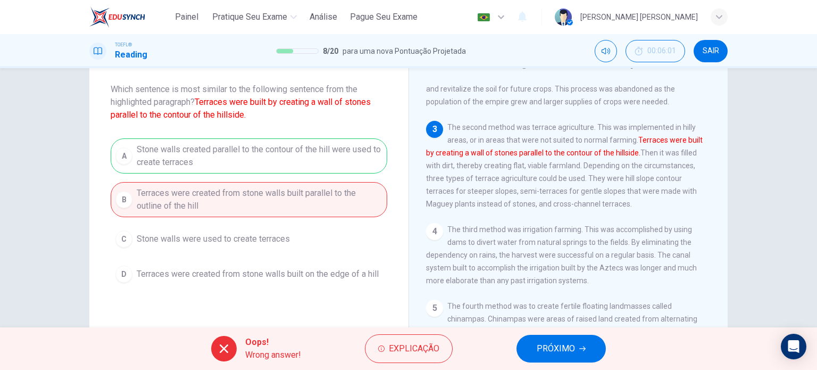
click at [546, 342] on span "PRÓXIMO" at bounding box center [556, 348] width 38 height 15
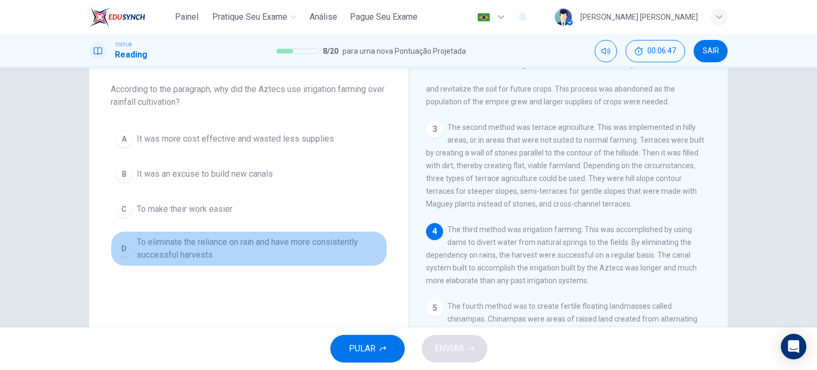
click at [182, 240] on span "To eliminate the reliance on rain and have more consistently successful harvests" at bounding box center [260, 249] width 246 height 26
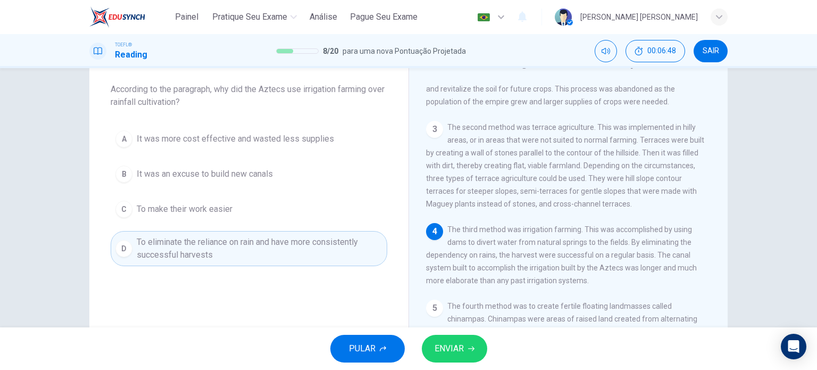
click at [454, 347] on span "ENVIAR" at bounding box center [448, 348] width 29 height 15
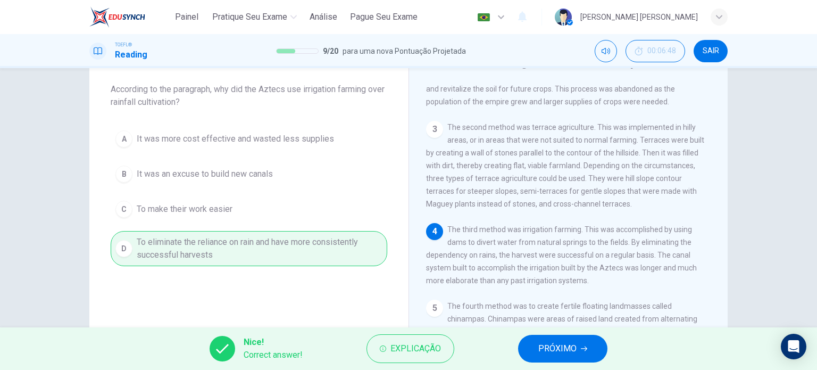
click at [570, 352] on span "PRÓXIMO" at bounding box center [557, 348] width 38 height 15
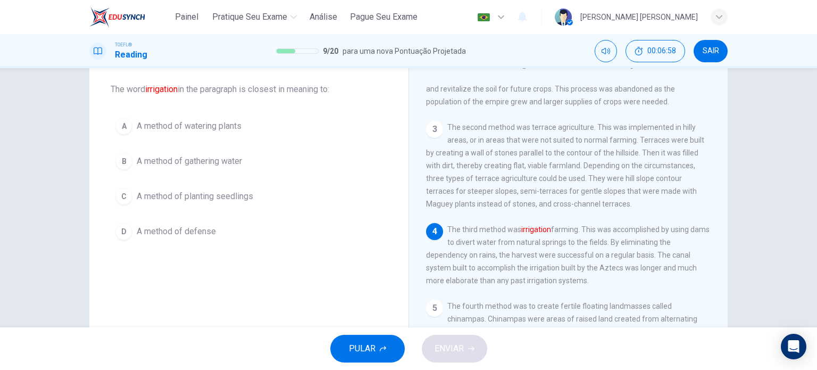
click at [196, 128] on span "A method of watering plants" at bounding box center [189, 126] width 105 height 13
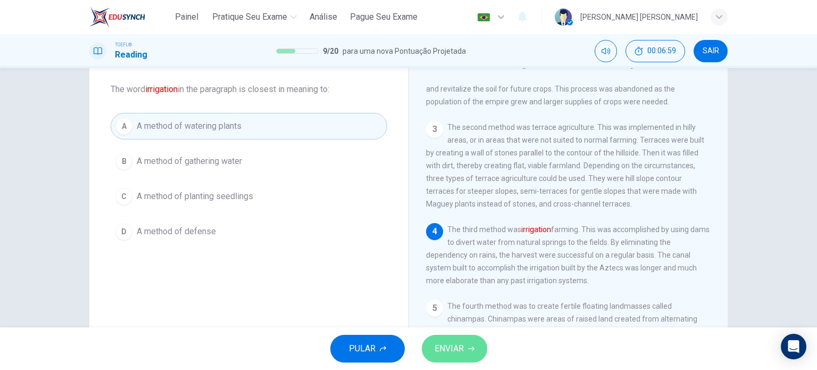
click at [464, 348] on button "ENVIAR" at bounding box center [454, 348] width 65 height 28
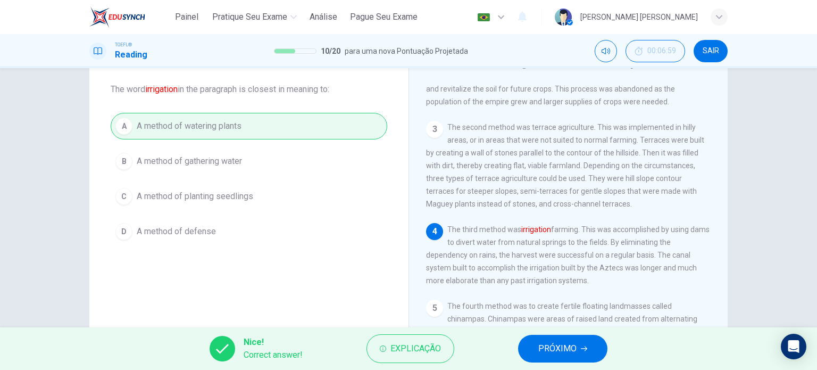
click at [554, 342] on span "PRÓXIMO" at bounding box center [557, 348] width 38 height 15
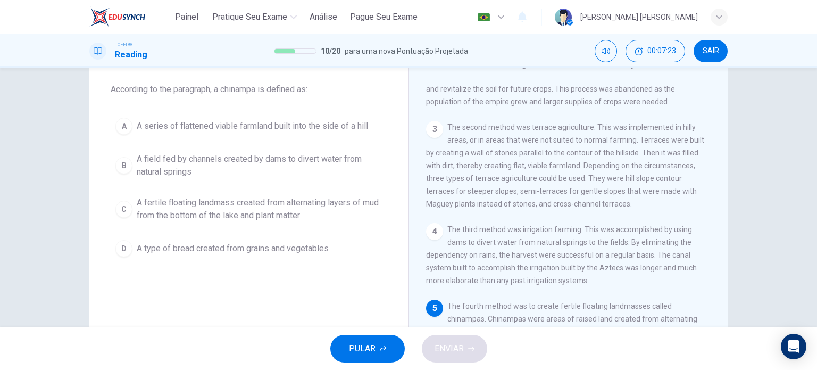
click at [242, 209] on span "A fertile floating landmass created from alternating layers of mud from the bot…" at bounding box center [260, 209] width 246 height 26
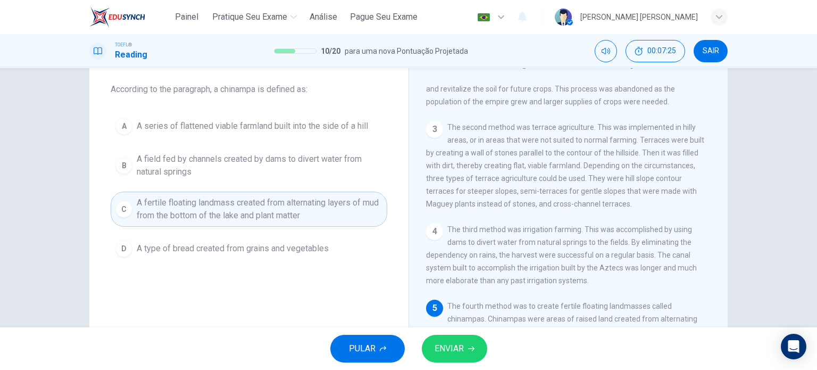
click at [458, 341] on span "ENVIAR" at bounding box center [448, 348] width 29 height 15
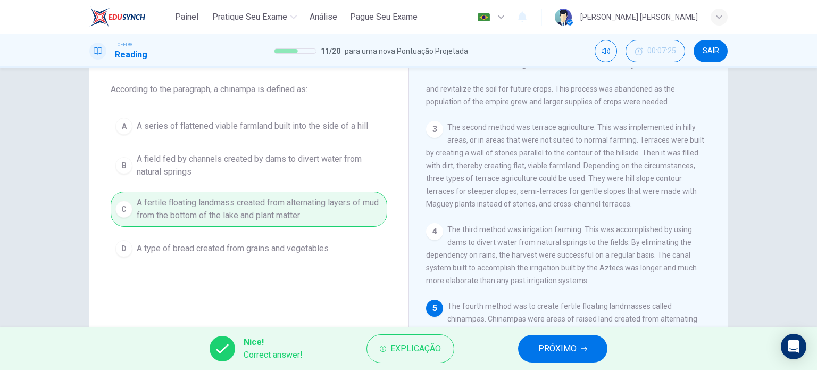
click at [576, 349] on span "PRÓXIMO" at bounding box center [557, 348] width 38 height 15
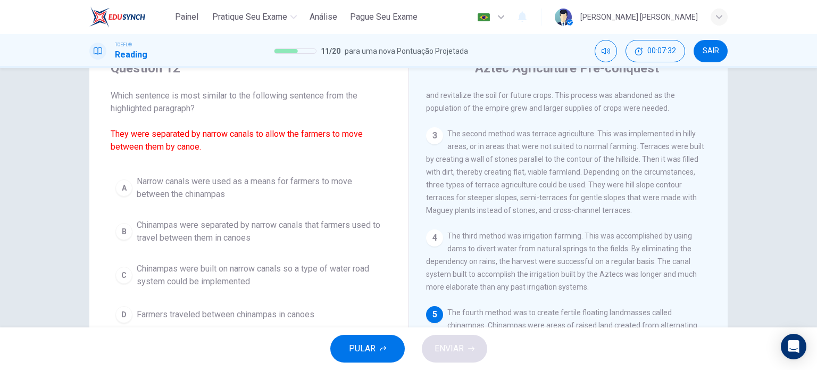
scroll to position [100, 0]
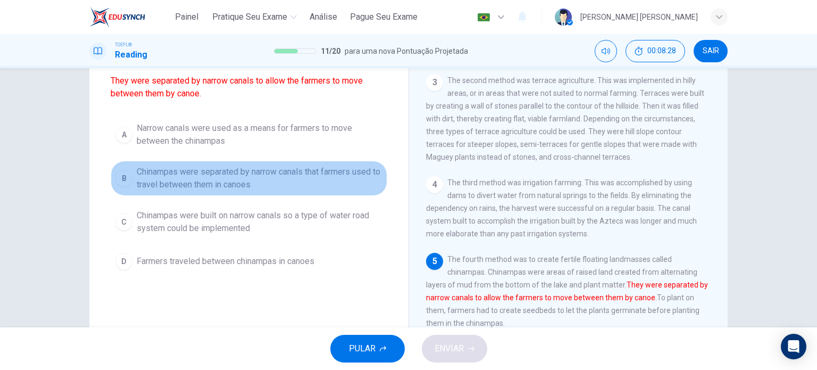
click at [243, 181] on span "Chinampas were separated by narrow canals that farmers used to travel between t…" at bounding box center [260, 178] width 246 height 26
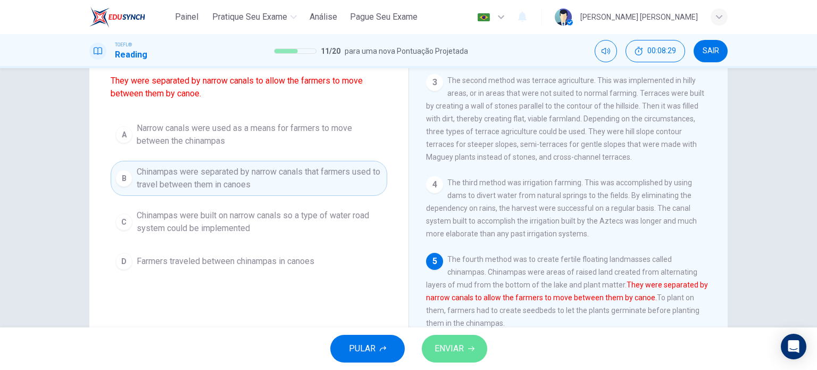
click at [436, 344] on span "ENVIAR" at bounding box center [448, 348] width 29 height 15
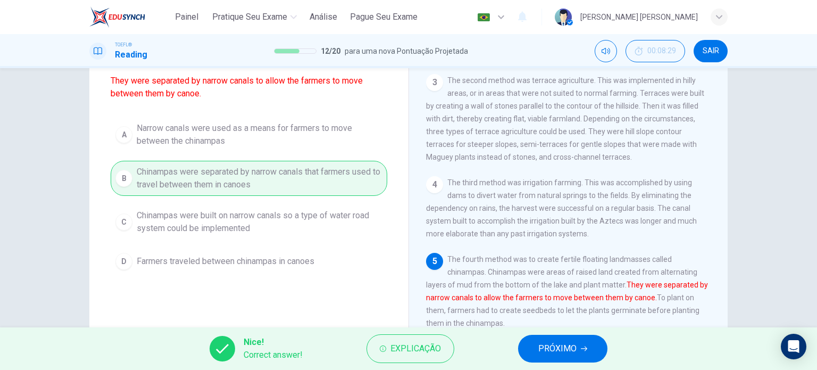
click at [539, 355] on span "PRÓXIMO" at bounding box center [557, 348] width 38 height 15
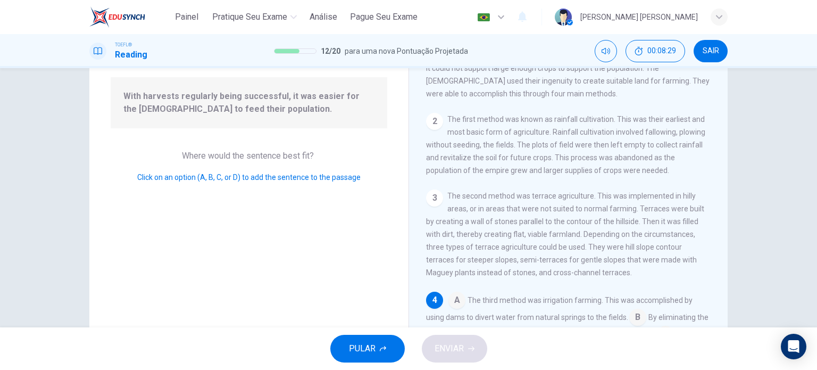
scroll to position [142, 0]
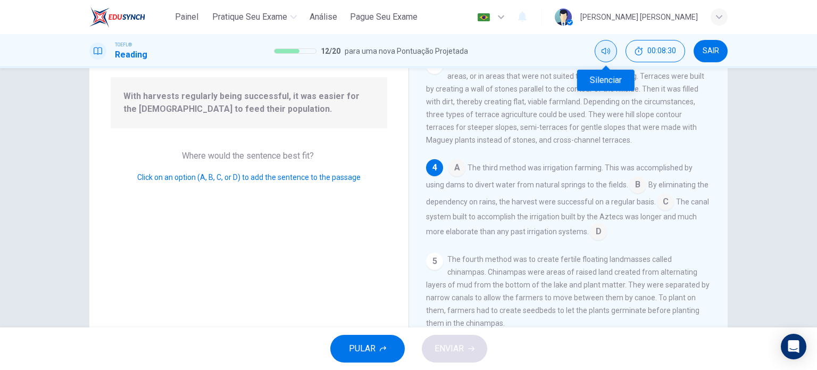
click at [600, 45] on button "Silenciar" at bounding box center [606, 51] width 22 height 22
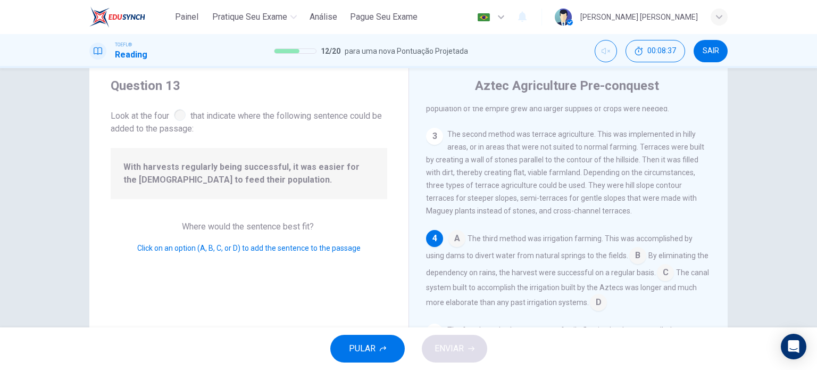
scroll to position [53, 0]
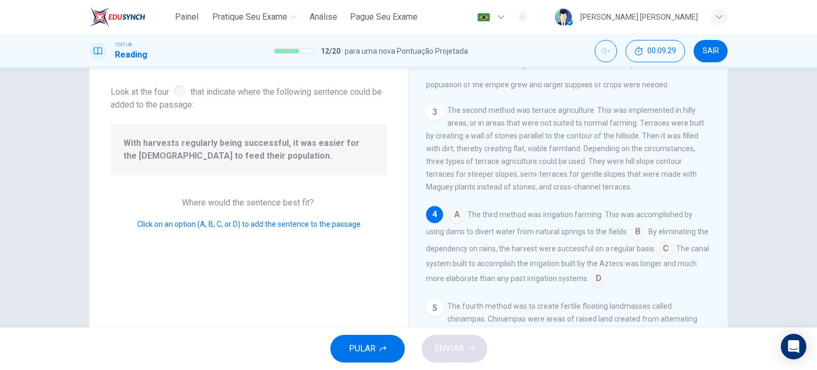
click at [673, 249] on input at bounding box center [665, 249] width 17 height 17
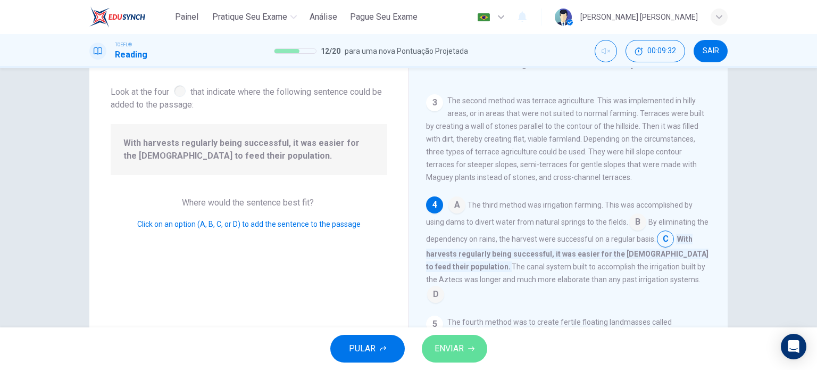
click at [438, 352] on span "ENVIAR" at bounding box center [448, 348] width 29 height 15
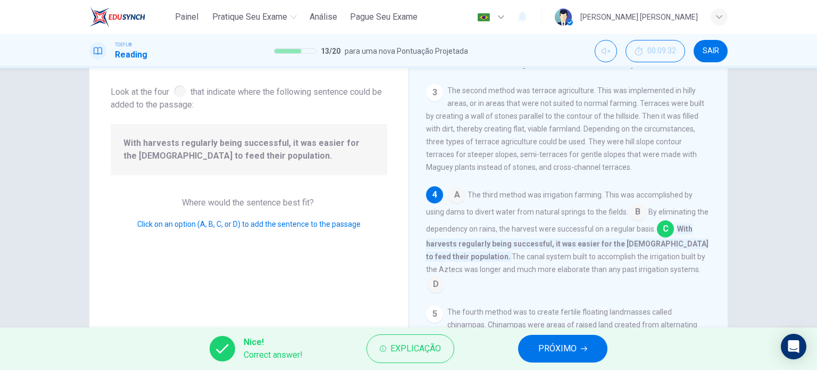
scroll to position [155, 0]
click at [545, 355] on span "PRÓXIMO" at bounding box center [557, 348] width 38 height 15
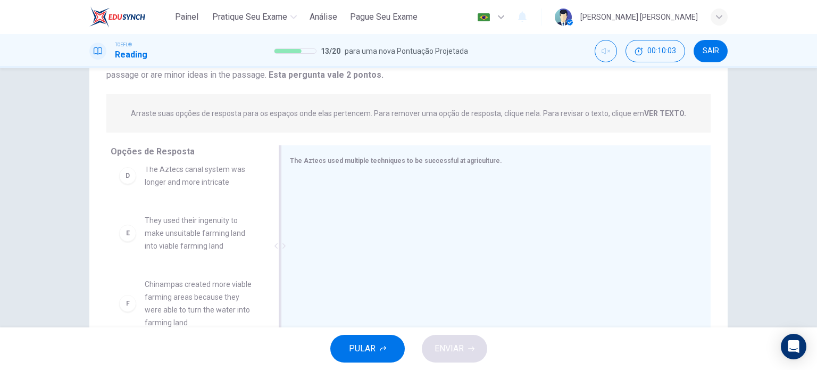
scroll to position [53, 0]
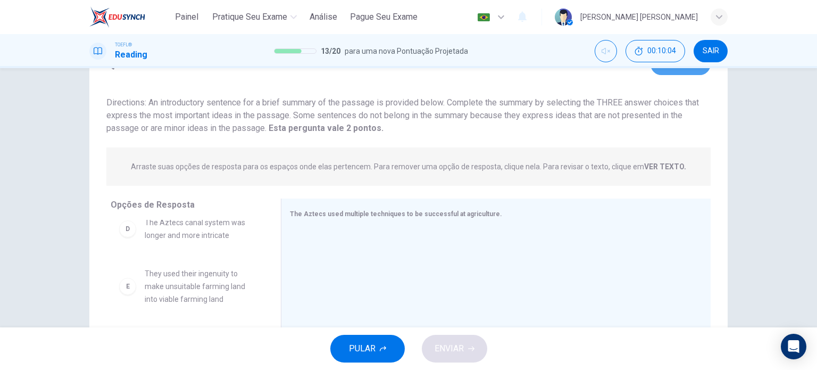
click at [670, 74] on button "Ver Texto" at bounding box center [680, 64] width 60 height 22
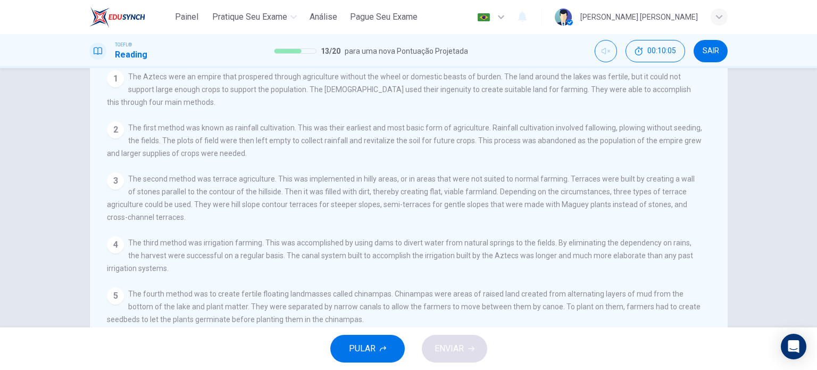
scroll to position [0, 0]
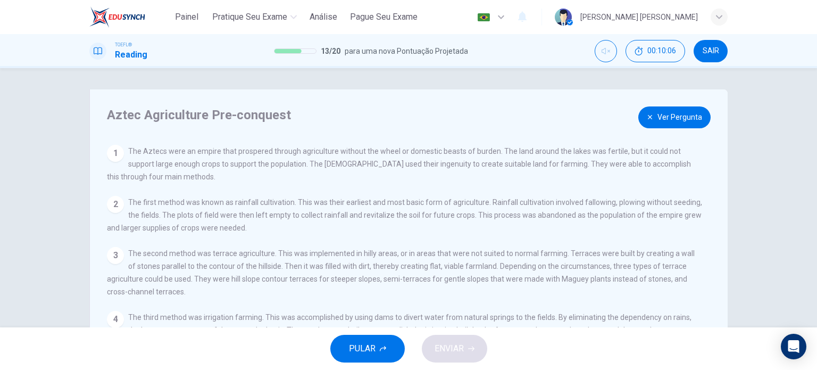
click at [663, 121] on button "Ver Pergunta" at bounding box center [674, 117] width 72 height 22
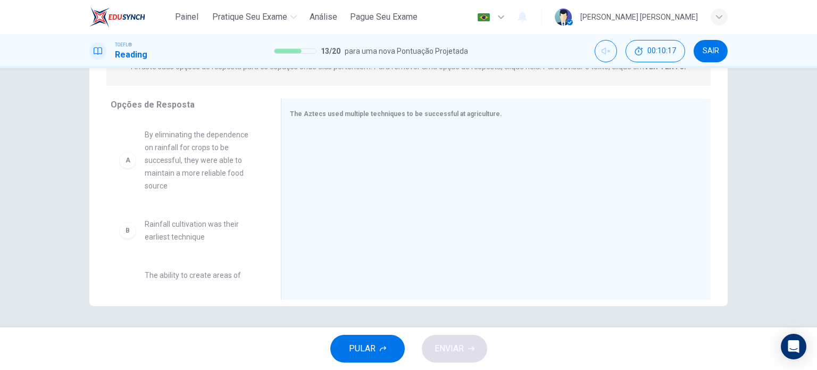
click at [198, 161] on span "By eliminating the dependence on rainfall for crops to be successful, they were…" at bounding box center [200, 160] width 111 height 64
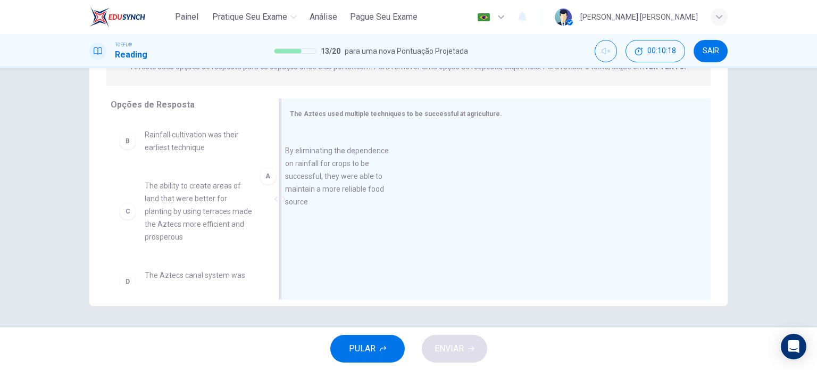
drag, startPoint x: 162, startPoint y: 159, endPoint x: 370, endPoint y: 172, distance: 208.4
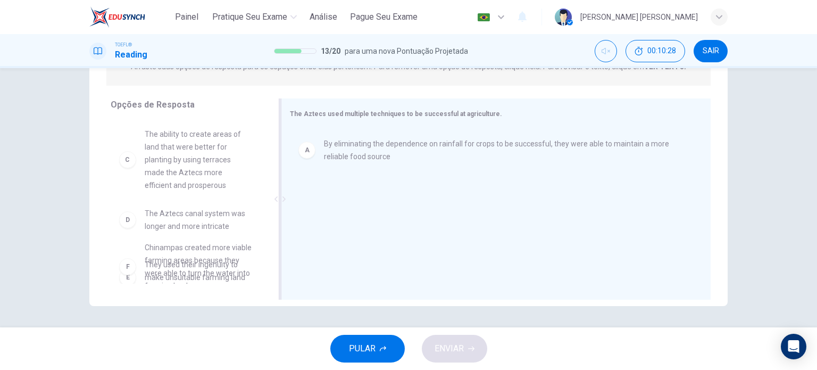
scroll to position [53, 0]
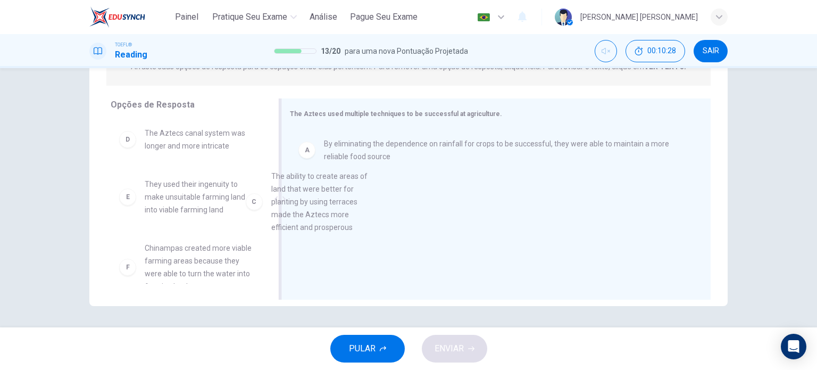
drag, startPoint x: 193, startPoint y: 162, endPoint x: 357, endPoint y: 210, distance: 171.3
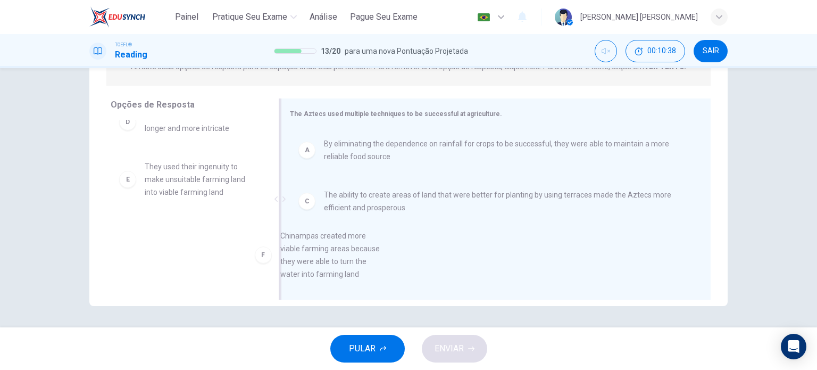
scroll to position [19, 0]
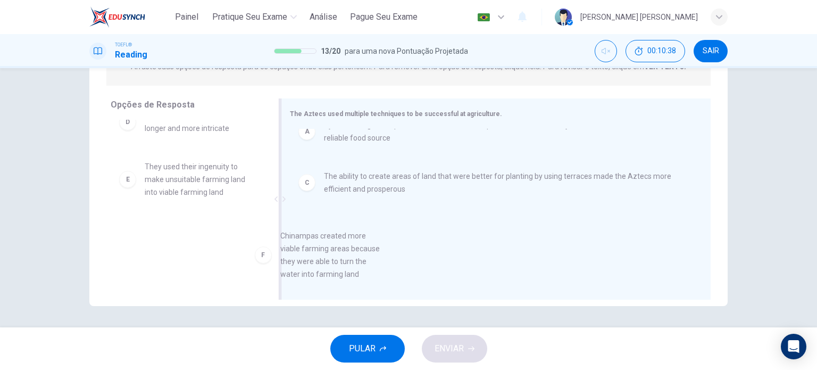
drag, startPoint x: 195, startPoint y: 250, endPoint x: 336, endPoint y: 256, distance: 141.6
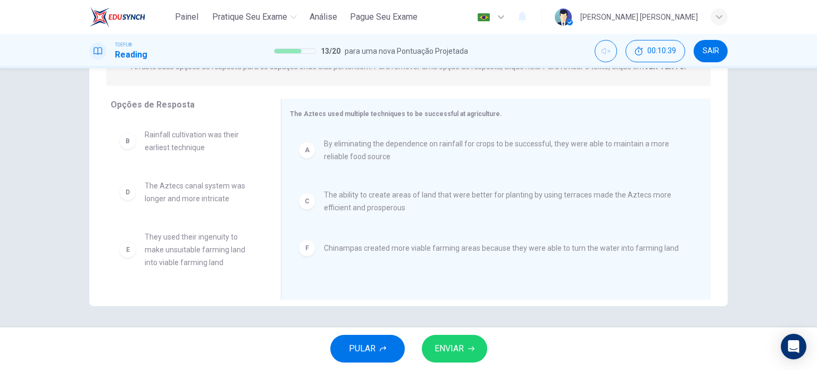
scroll to position [0, 0]
click at [464, 355] on button "ENVIAR" at bounding box center [454, 348] width 65 height 28
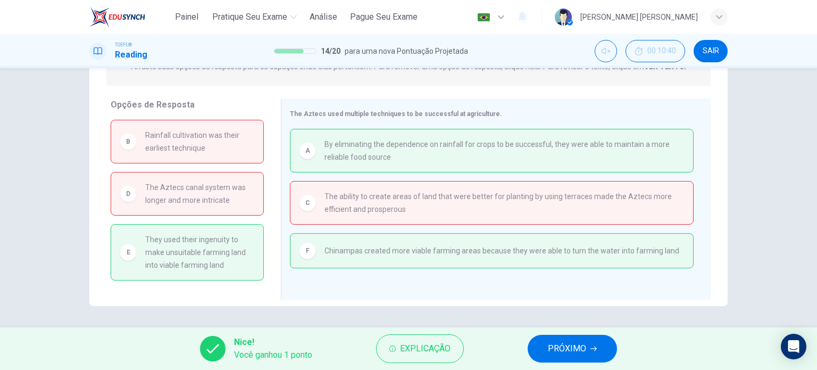
click at [564, 348] on span "PRÓXIMO" at bounding box center [567, 348] width 38 height 15
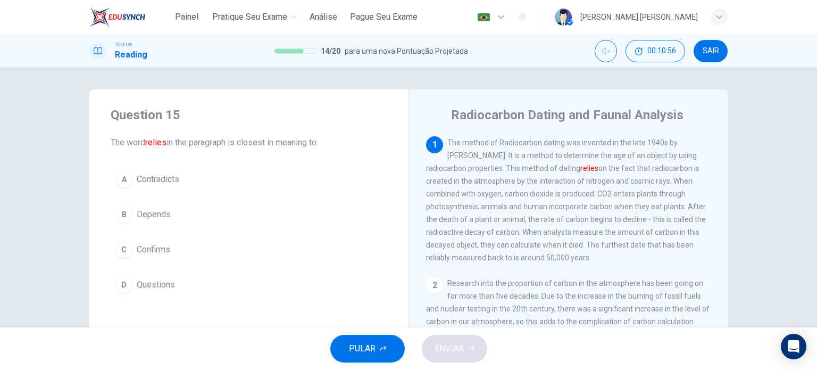
click at [158, 216] on span "Depends" at bounding box center [154, 214] width 34 height 13
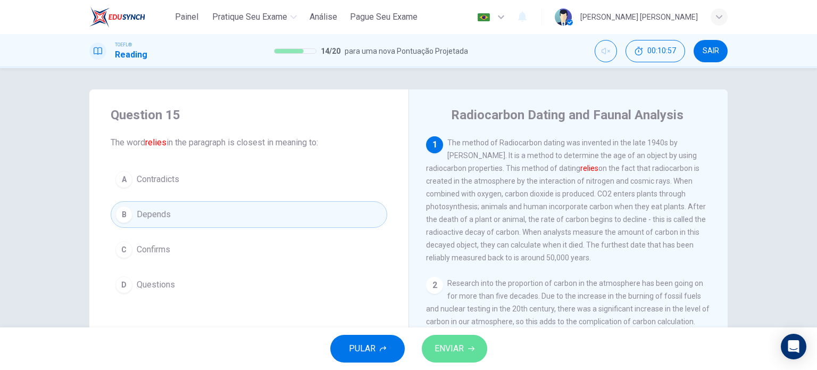
click at [482, 346] on button "ENVIAR" at bounding box center [454, 348] width 65 height 28
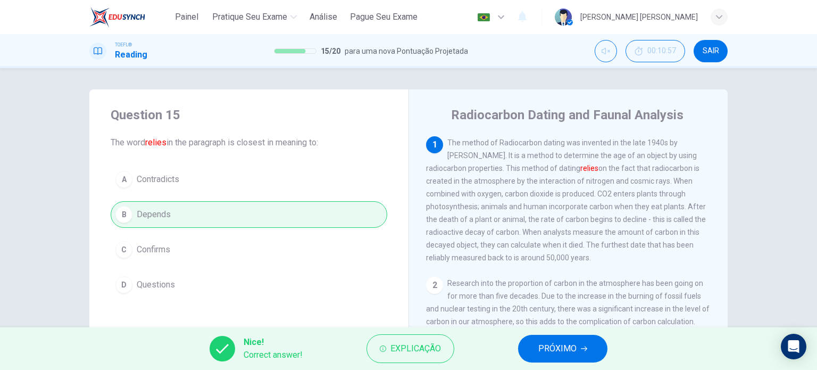
click at [546, 345] on span "PRÓXIMO" at bounding box center [557, 348] width 38 height 15
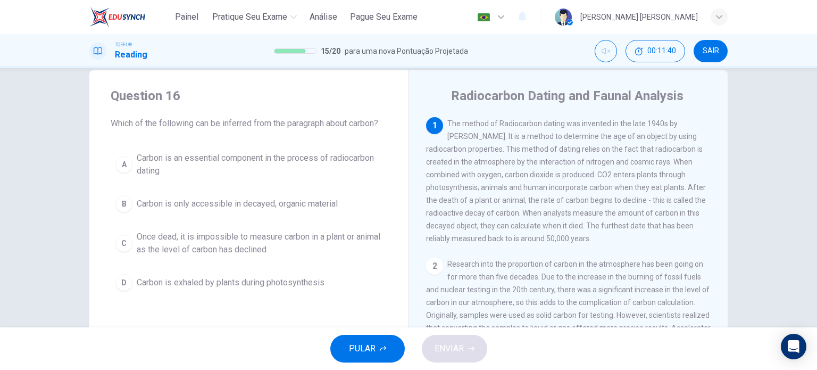
scroll to position [53, 0]
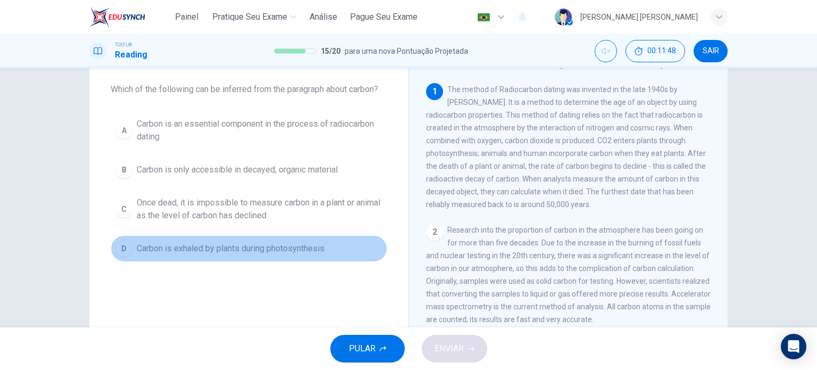
click at [304, 248] on span "Carbon is exhaled by plants during photosynthesis" at bounding box center [231, 248] width 188 height 13
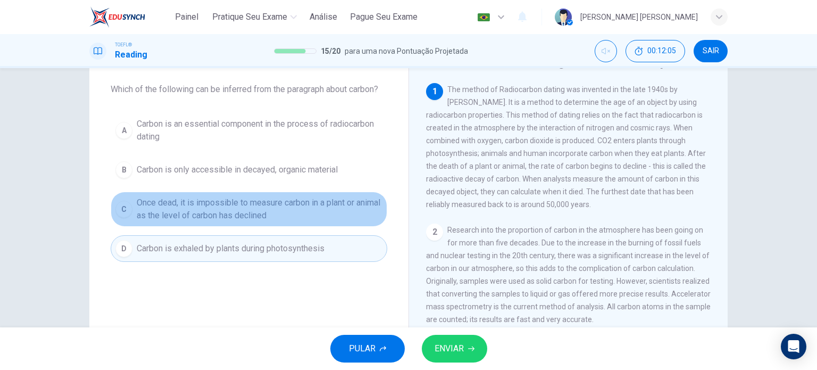
click at [243, 205] on span "Once dead, it is impossible to measure carbon in a plant or animal as the level…" at bounding box center [260, 209] width 246 height 26
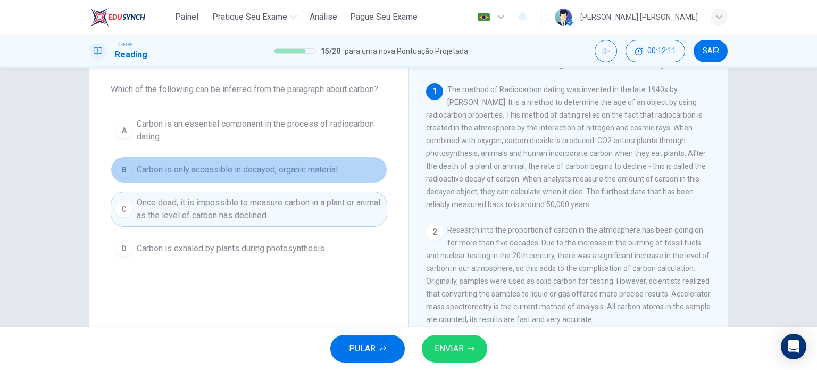
click at [256, 172] on span "Carbon is only accessible in decayed, organic material" at bounding box center [237, 169] width 201 height 13
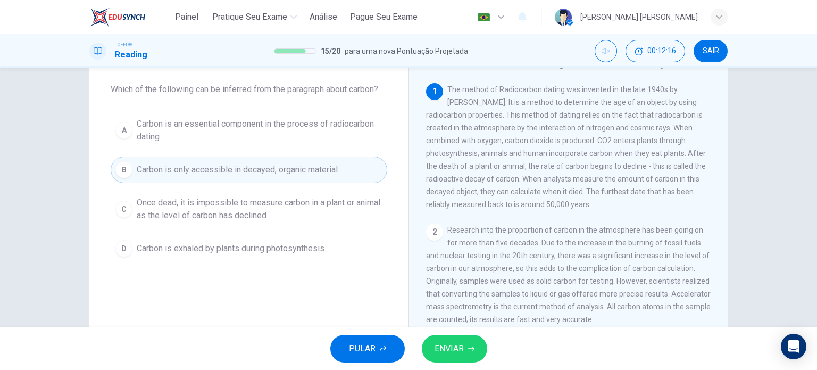
click at [304, 121] on span "Carbon is an essential component in the process of radiocarbon dating" at bounding box center [260, 131] width 246 height 26
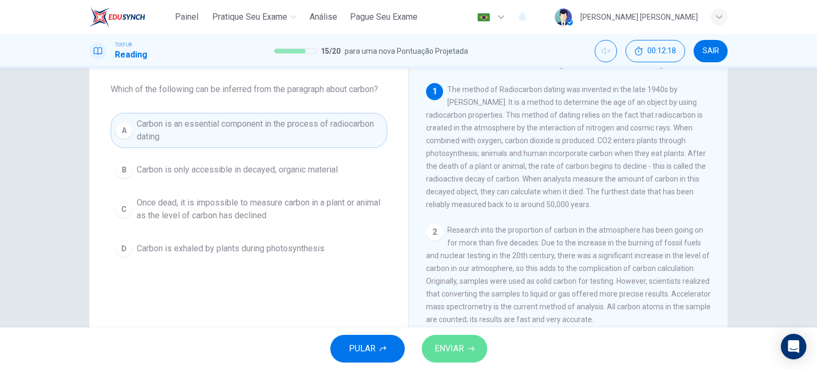
click at [454, 348] on span "ENVIAR" at bounding box center [448, 348] width 29 height 15
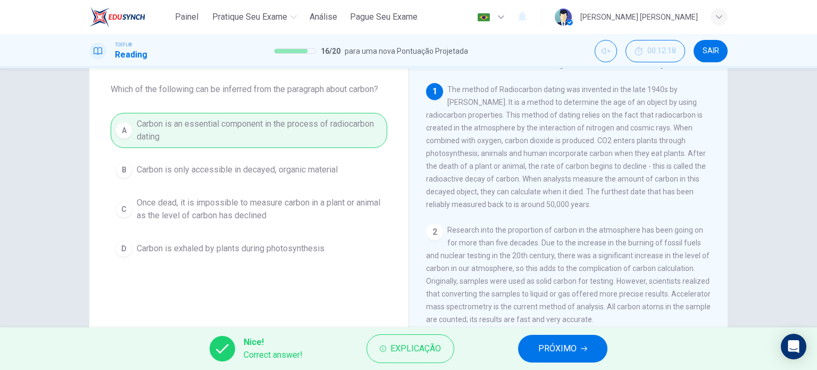
click at [571, 348] on span "PRÓXIMO" at bounding box center [557, 348] width 38 height 15
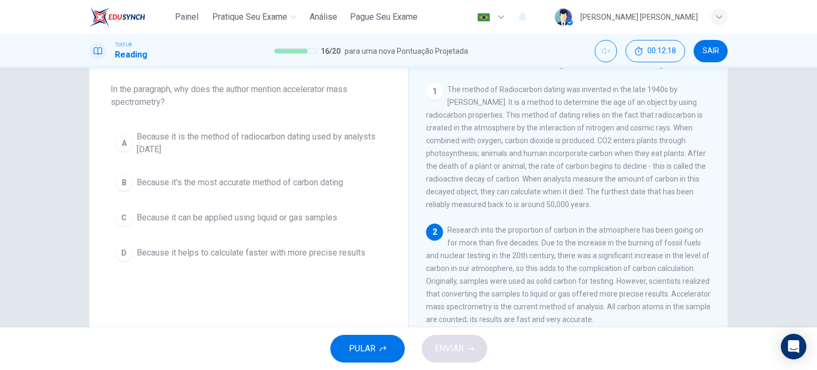
scroll to position [51, 0]
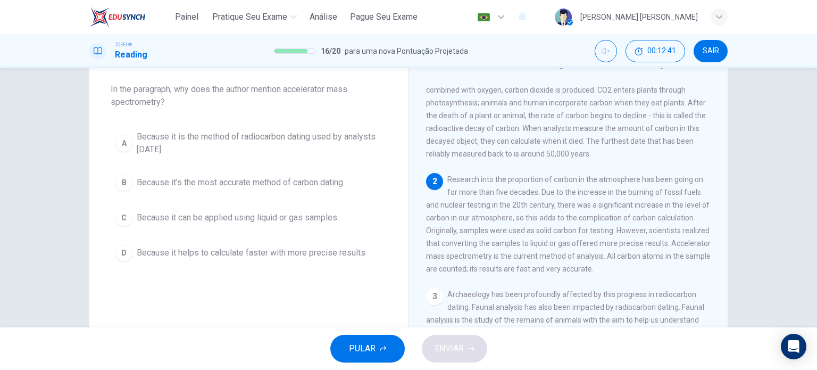
drag, startPoint x: 456, startPoint y: 261, endPoint x: 520, endPoint y: 262, distance: 64.4
click at [520, 262] on div "Radiocarbon Dating and Faunal Analysis 1 The method of Radiocarbon dating was i…" at bounding box center [567, 221] width 319 height 370
drag, startPoint x: 424, startPoint y: 263, endPoint x: 536, endPoint y: 271, distance: 112.5
click at [538, 272] on span "Research into the proportion of carbon in the atmosphere has been going on for …" at bounding box center [568, 224] width 285 height 98
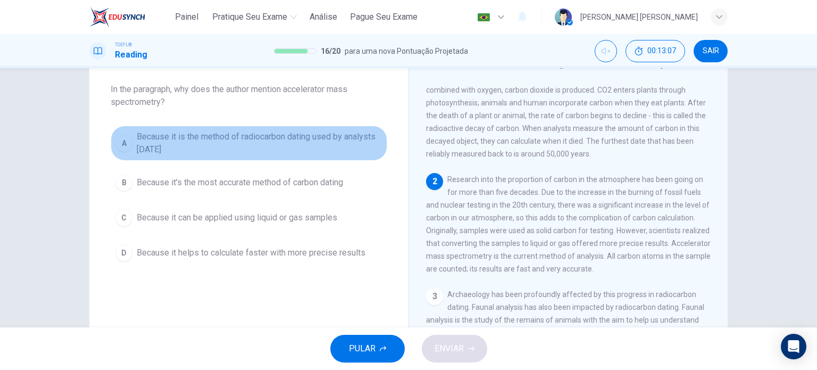
click at [267, 139] on span "Because it is the method of radiocarbon dating used by analysts today" at bounding box center [260, 143] width 246 height 26
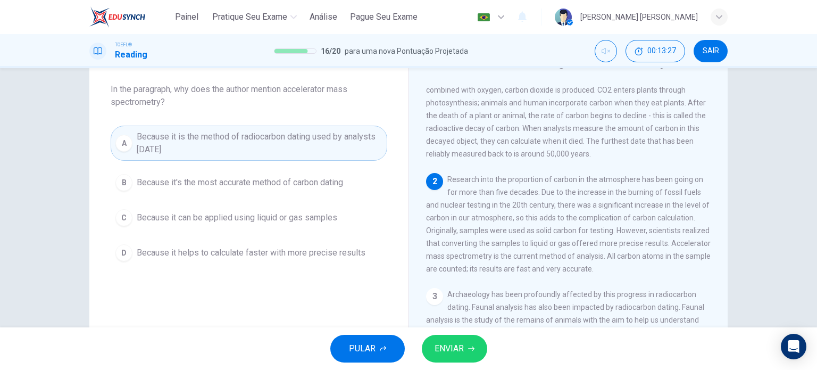
click at [475, 343] on button "ENVIAR" at bounding box center [454, 348] width 65 height 28
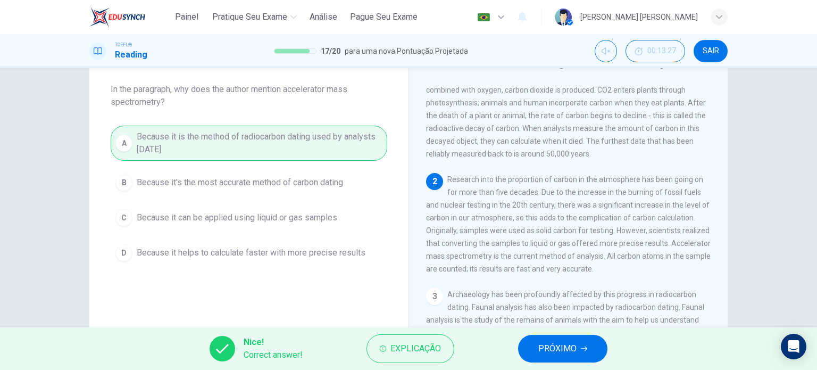
click at [533, 338] on button "PRÓXIMO" at bounding box center [562, 348] width 89 height 28
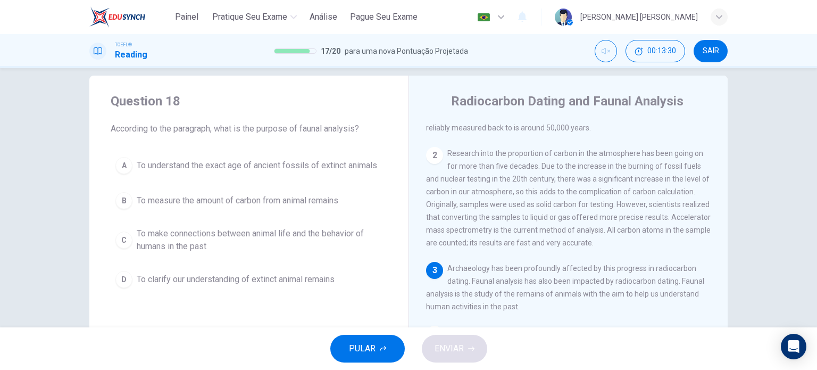
scroll to position [53, 0]
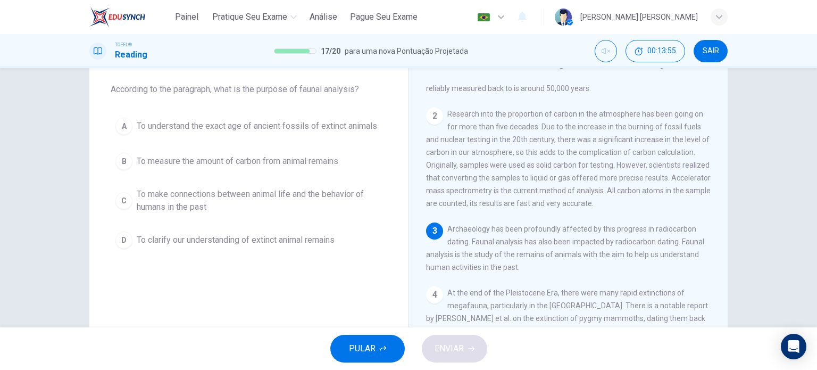
click at [319, 238] on span "To clarify our understanding of extinct animal remains" at bounding box center [236, 239] width 198 height 13
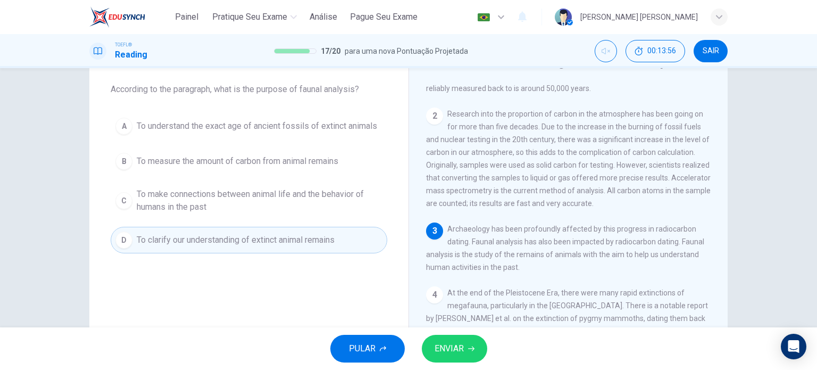
click at [434, 347] on span "ENVIAR" at bounding box center [448, 348] width 29 height 15
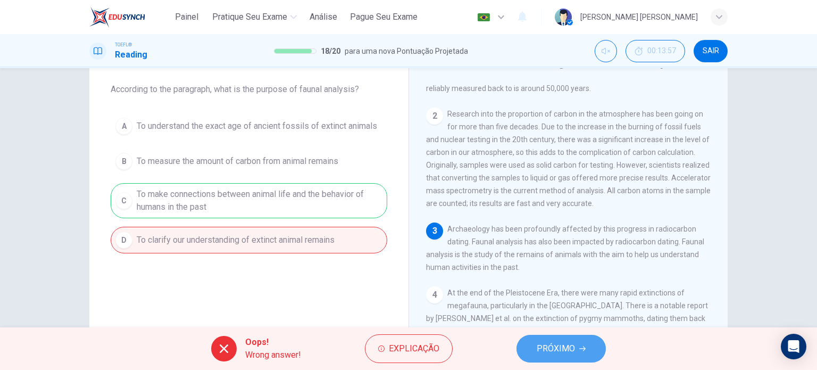
click at [540, 344] on span "PRÓXIMO" at bounding box center [556, 348] width 38 height 15
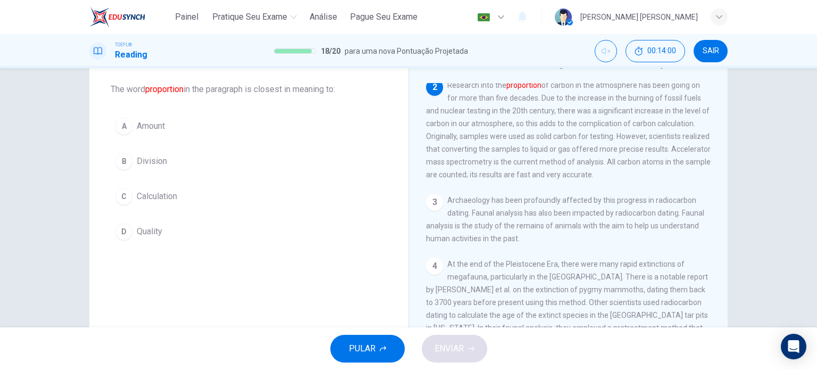
click at [161, 127] on span "Amount" at bounding box center [151, 126] width 28 height 13
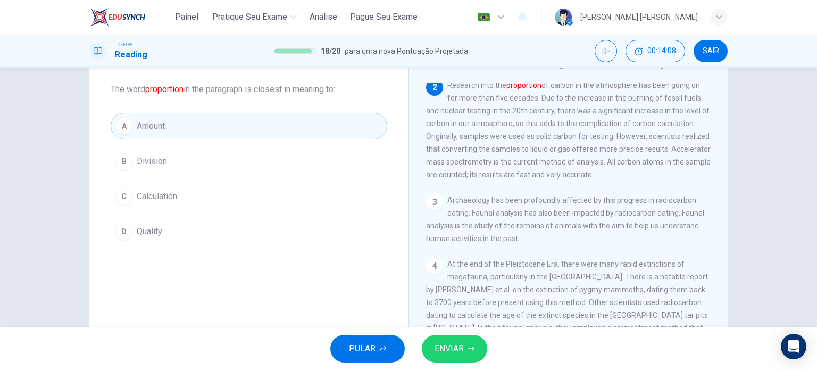
click at [458, 349] on span "ENVIAR" at bounding box center [448, 348] width 29 height 15
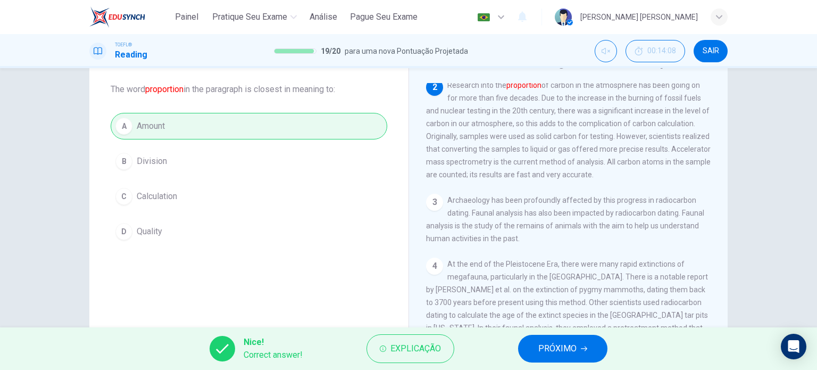
click at [565, 349] on span "PRÓXIMO" at bounding box center [557, 348] width 38 height 15
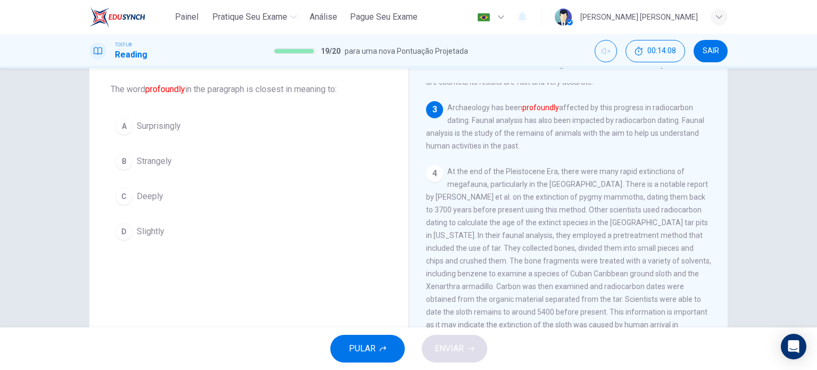
scroll to position [263, 0]
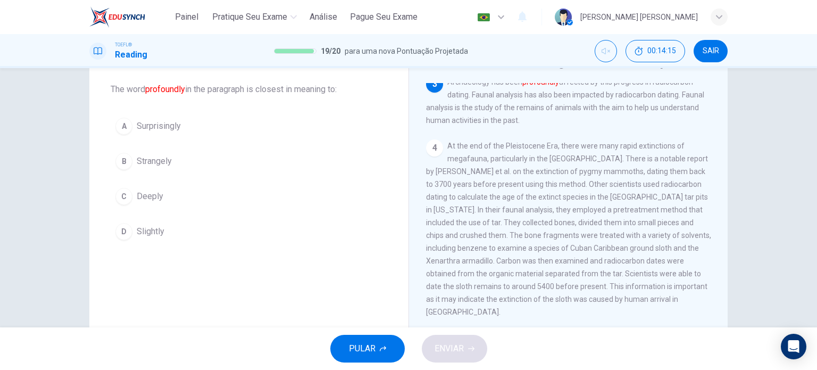
click at [169, 195] on button "C Deeply" at bounding box center [249, 196] width 277 height 27
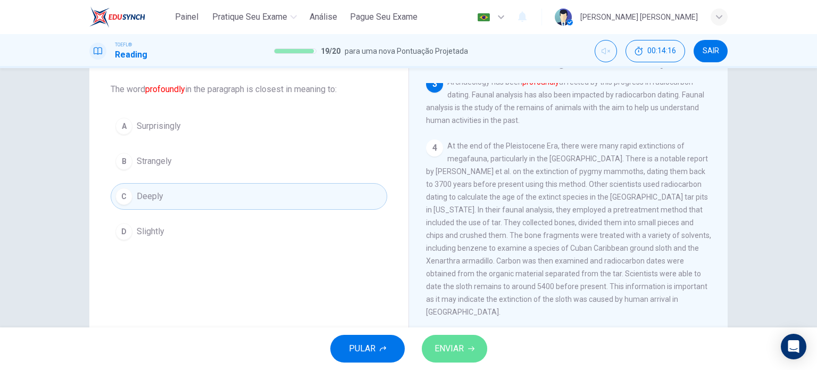
click at [455, 353] on span "ENVIAR" at bounding box center [448, 348] width 29 height 15
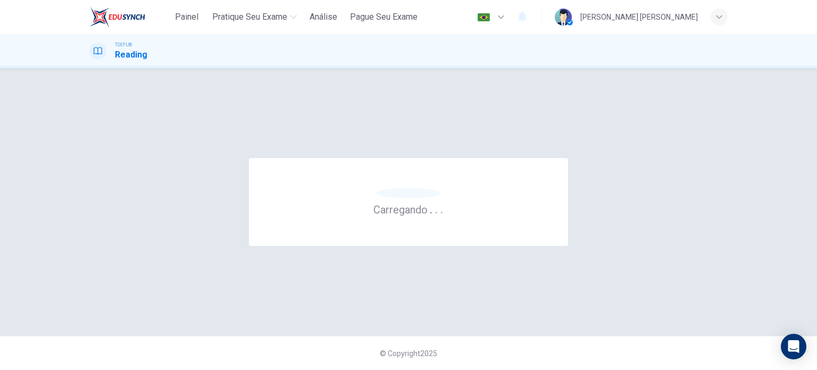
scroll to position [0, 0]
